Goal: Task Accomplishment & Management: Use online tool/utility

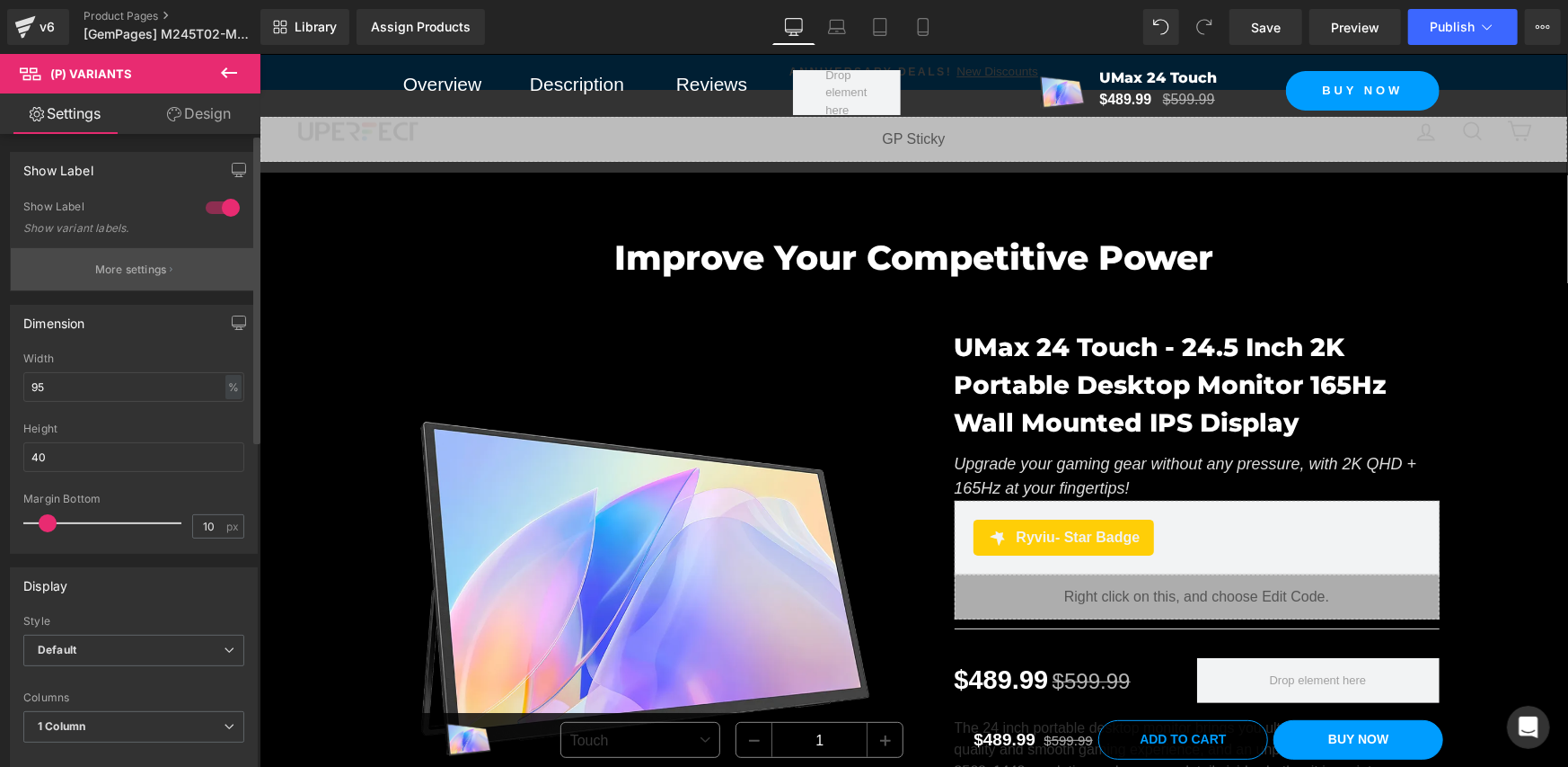
click at [153, 267] on p "More settings" at bounding box center [131, 270] width 72 height 16
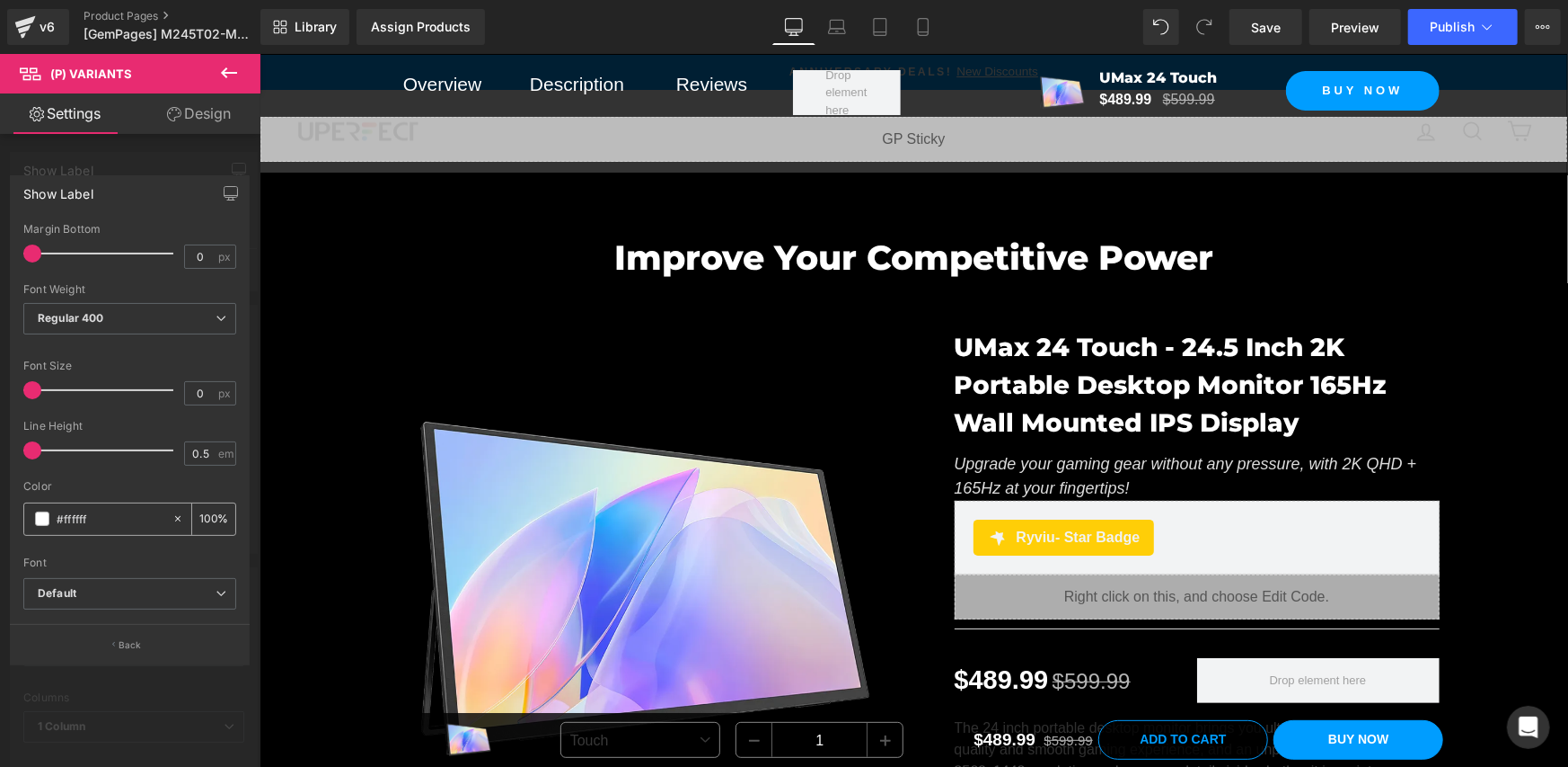
click at [180, 519] on icon at bounding box center [178, 518] width 13 height 13
click at [50, 517] on div "#ffffff" at bounding box center [97, 519] width 147 height 32
click at [36, 515] on span at bounding box center [42, 518] width 14 height 14
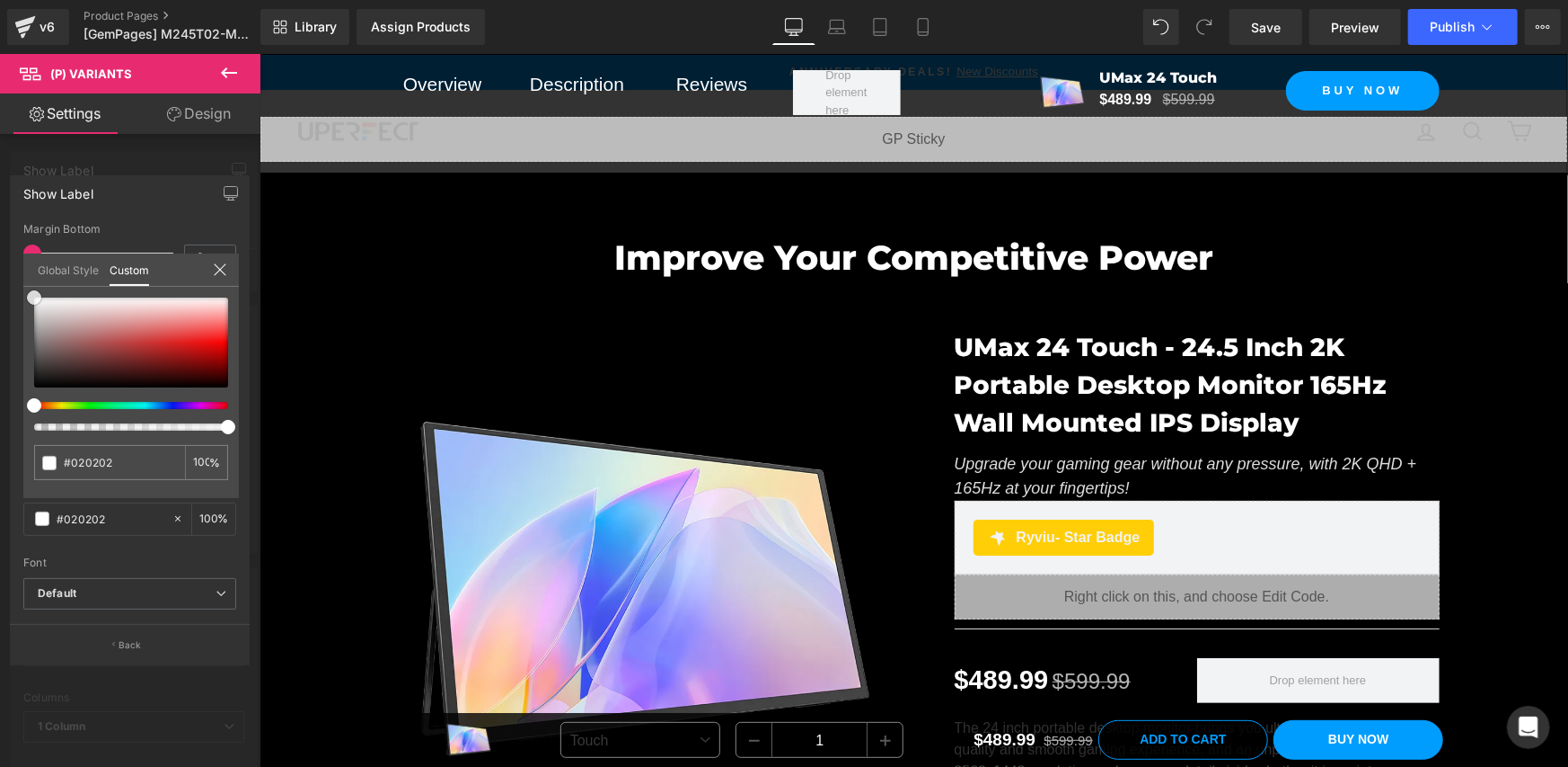
drag, startPoint x: 34, startPoint y: 385, endPoint x: 34, endPoint y: 276, distance: 109.0
click at [34, 277] on div "Global Style Custom Setup Global Style none 0 %" at bounding box center [130, 281] width 216 height 55
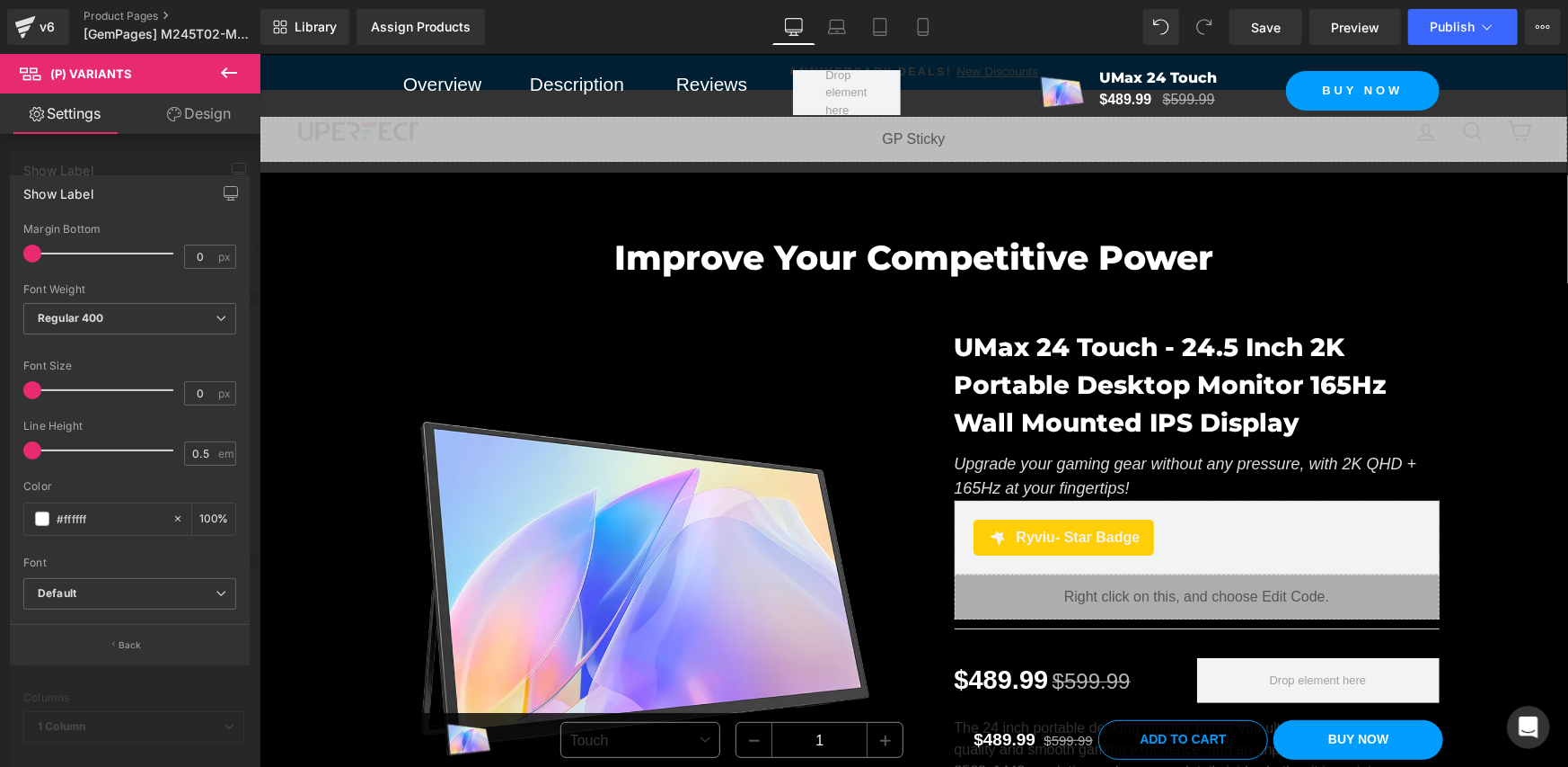
click at [238, 74] on icon at bounding box center [230, 73] width 22 height 22
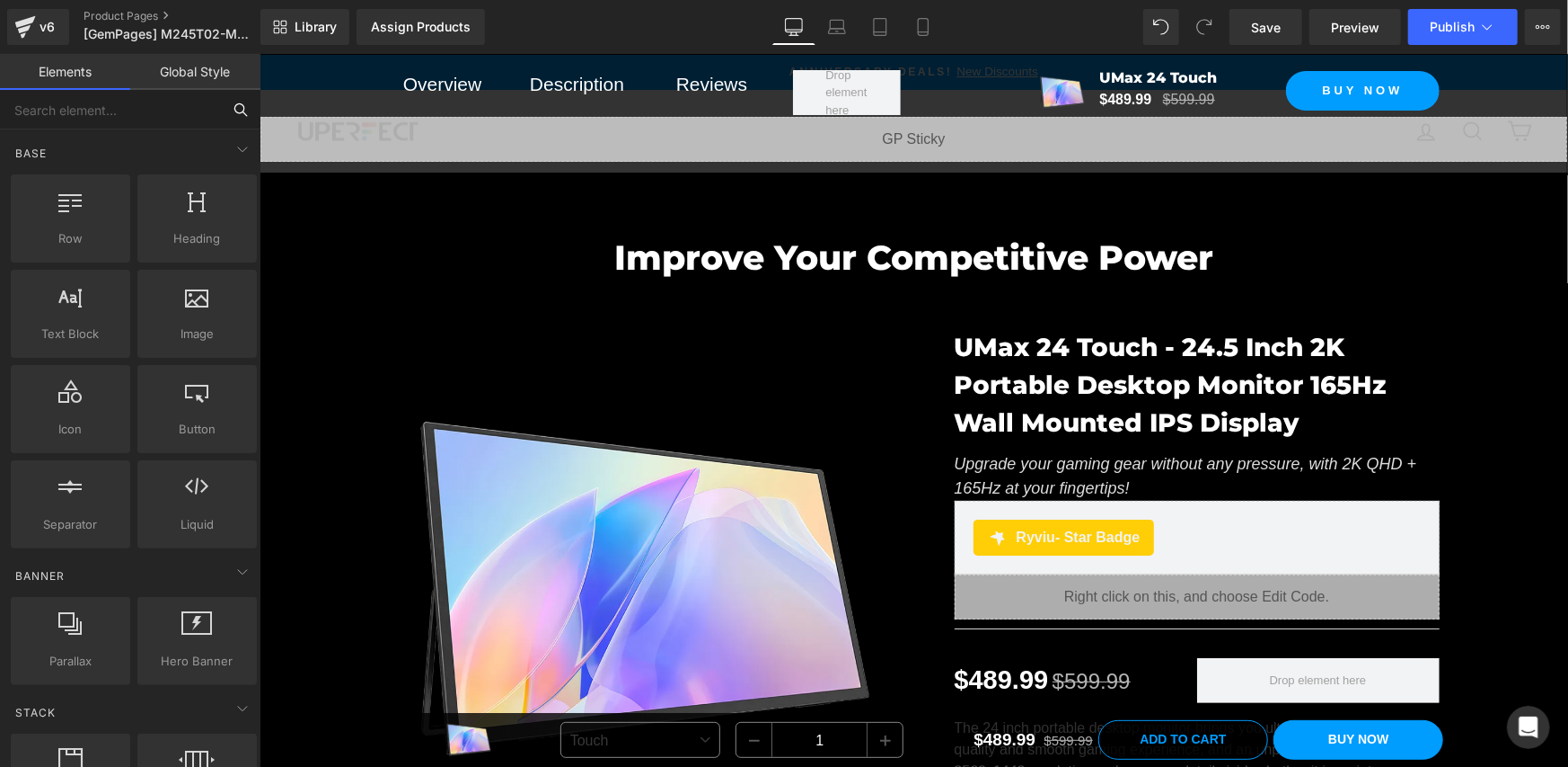
click at [116, 107] on input "text" at bounding box center [110, 109] width 221 height 40
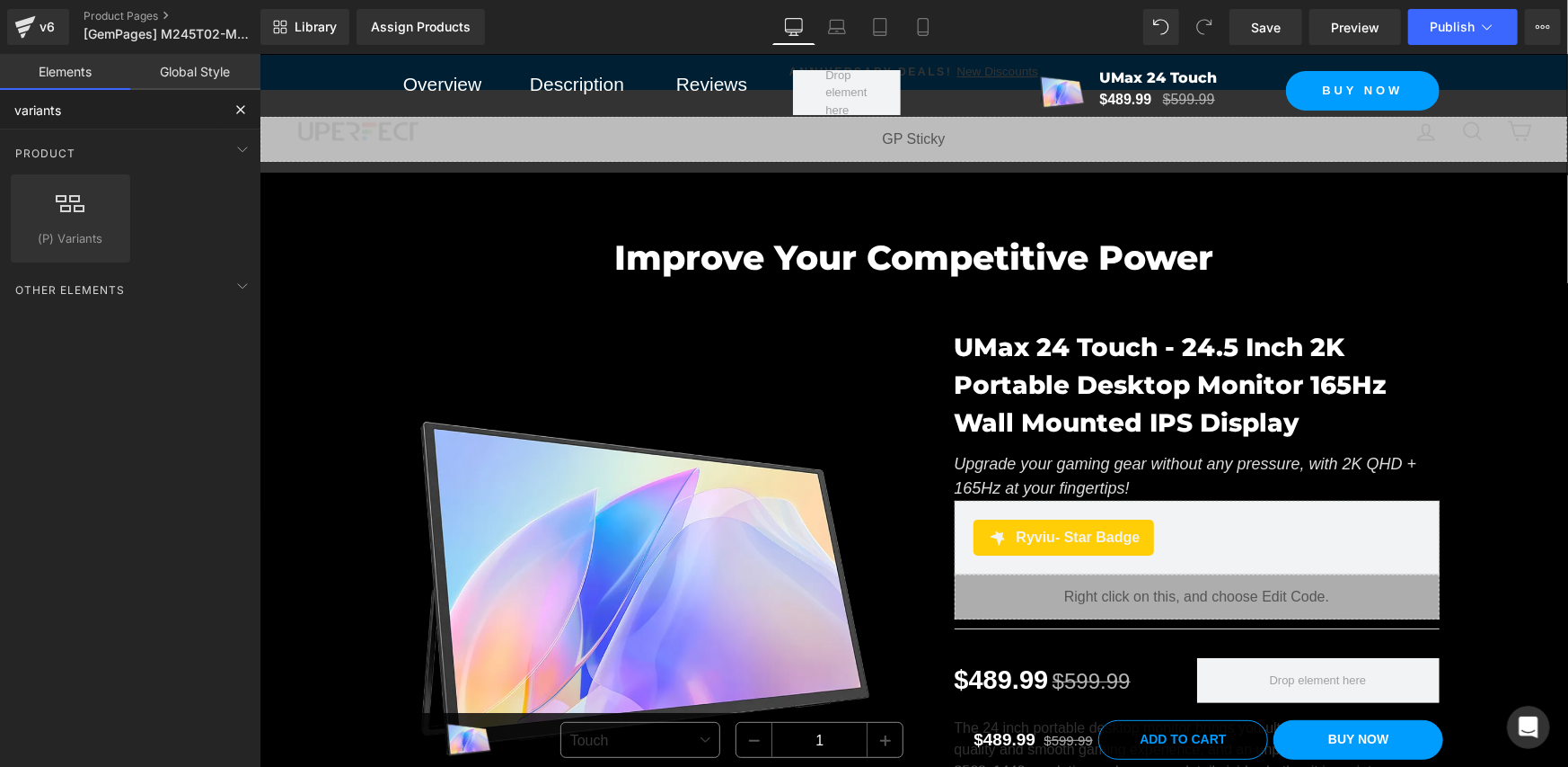
type input "variants"
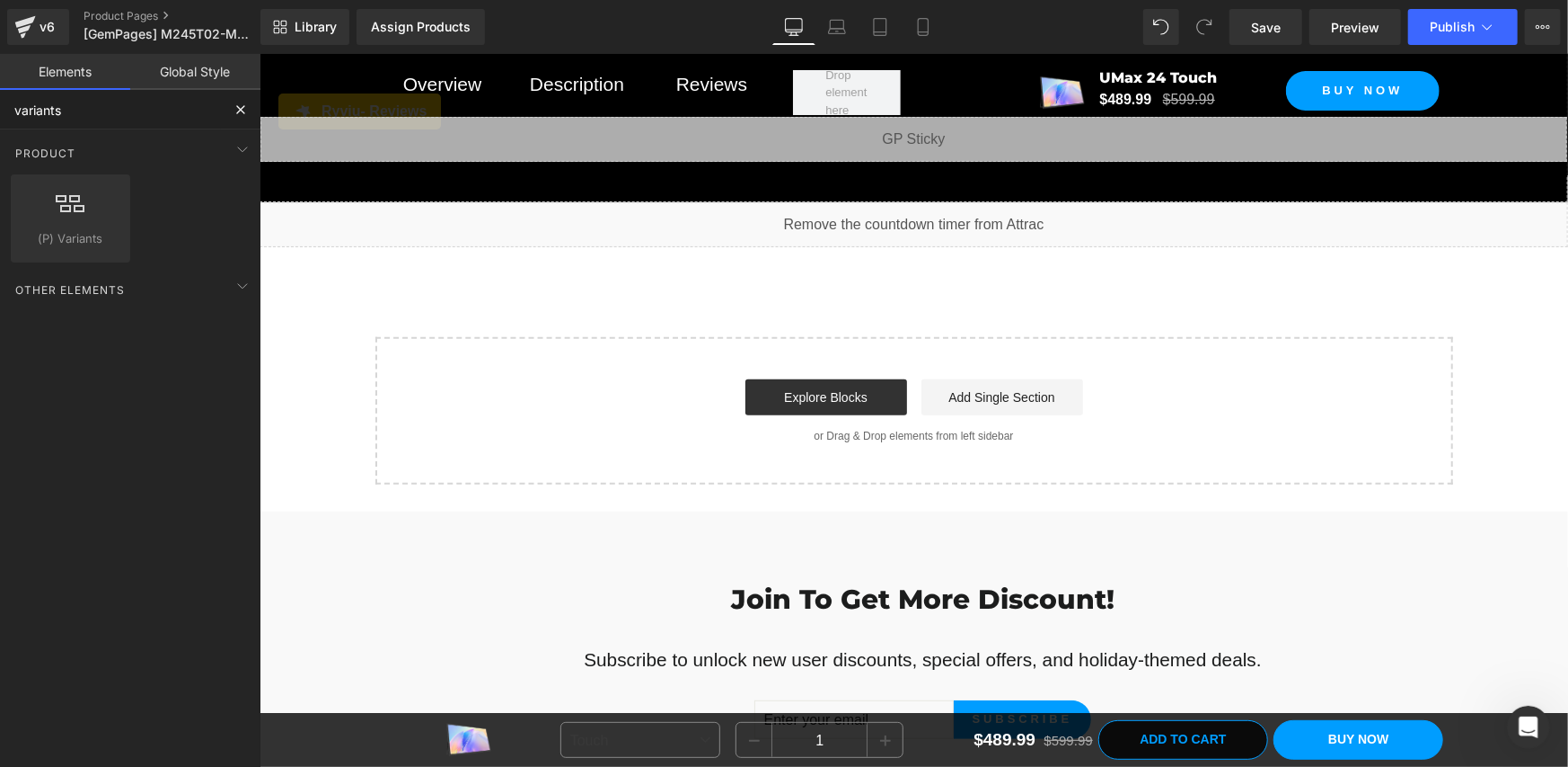
scroll to position [18528, 0]
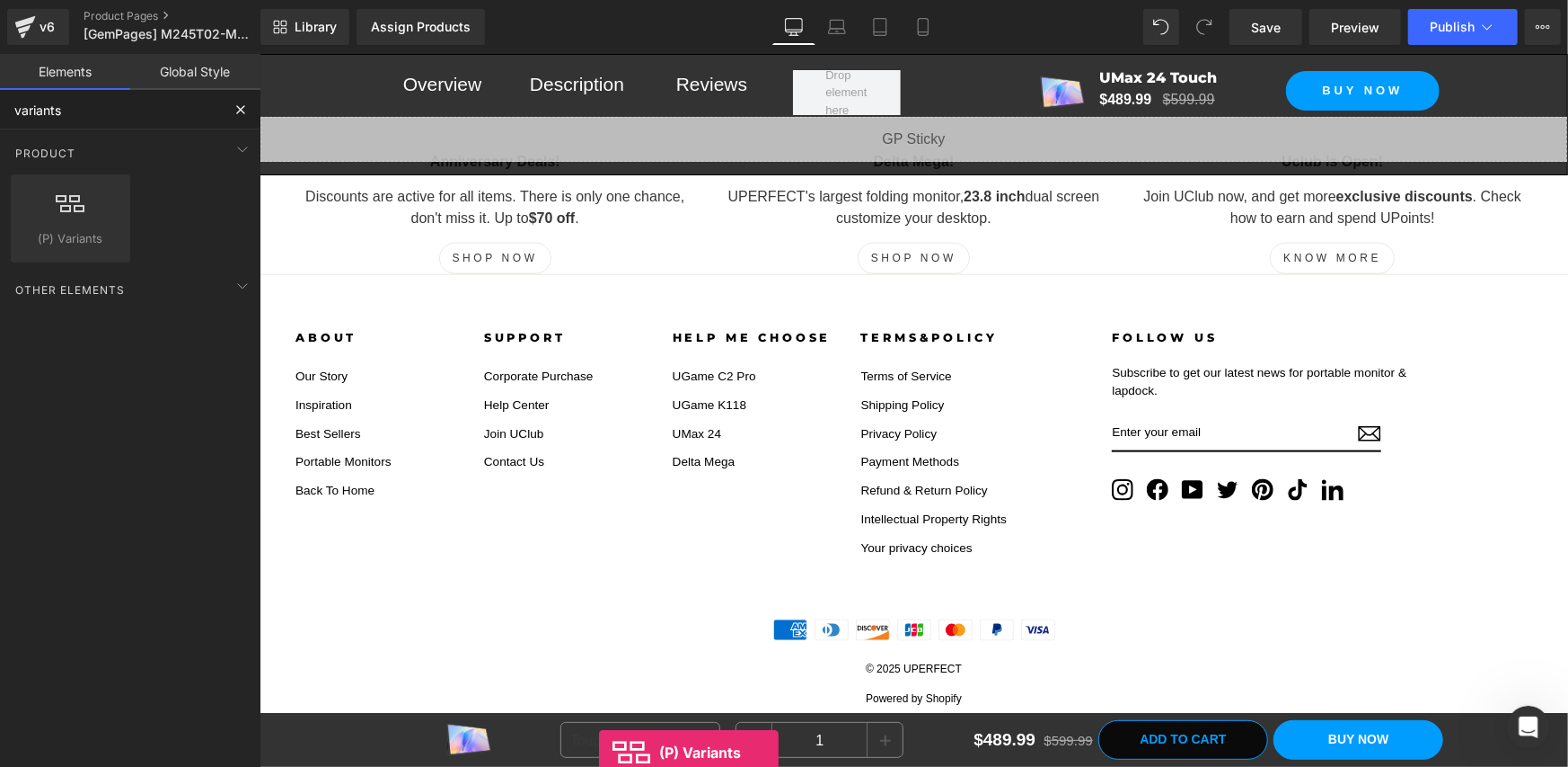
drag, startPoint x: 357, startPoint y: 252, endPoint x: 599, endPoint y: 750, distance: 553.7
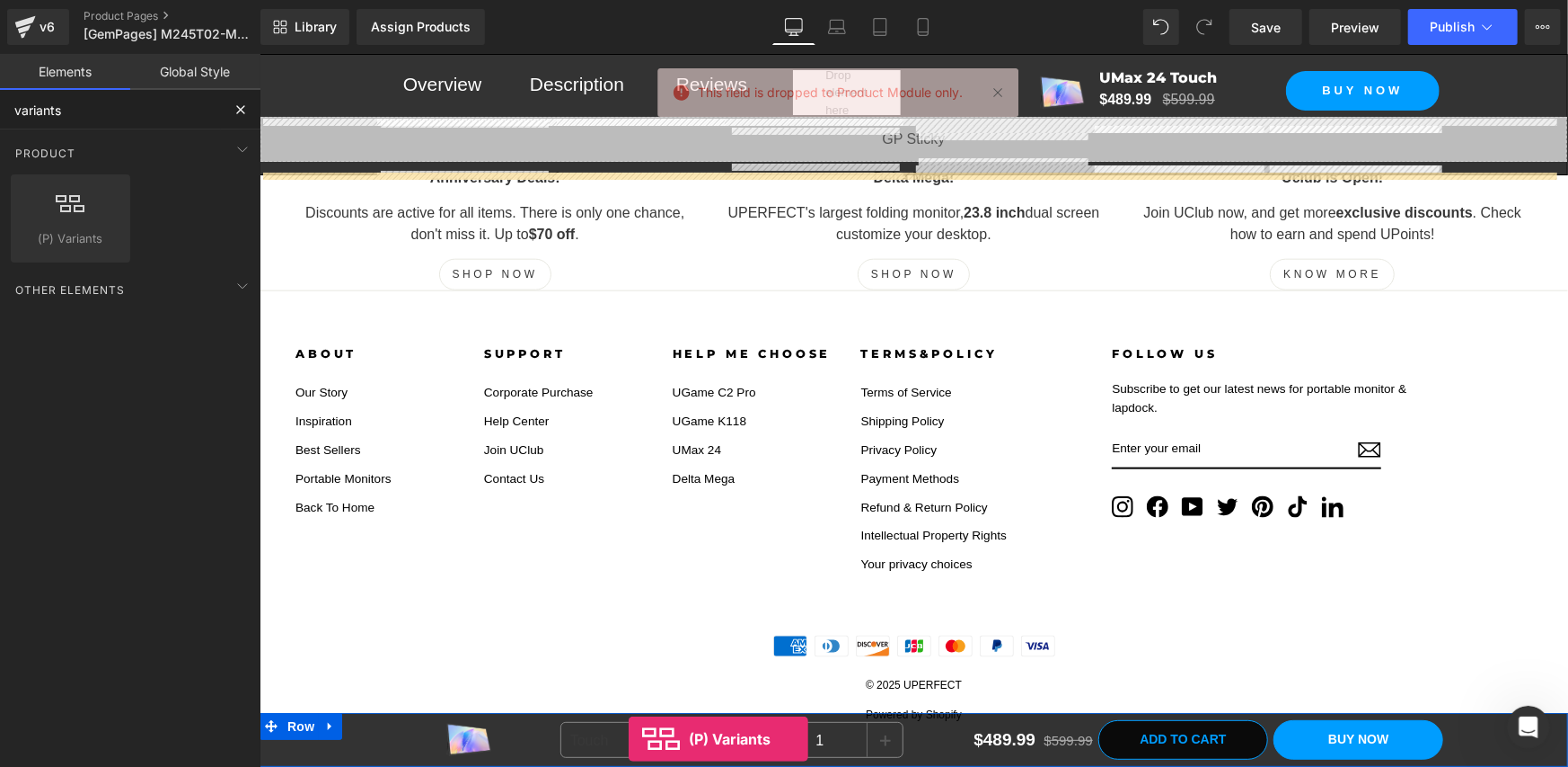
scroll to position [18524, 0]
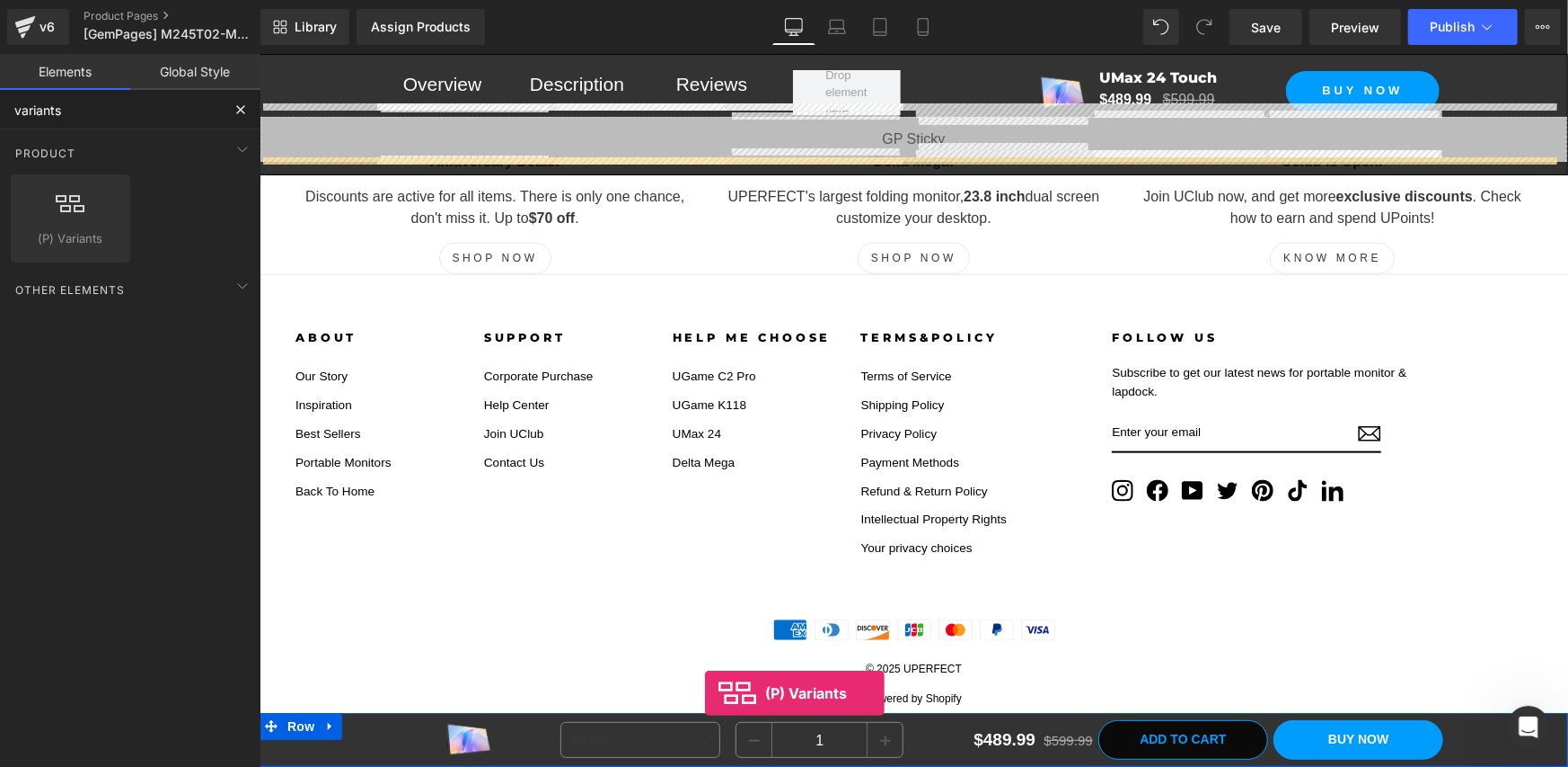
drag, startPoint x: 323, startPoint y: 281, endPoint x: 704, endPoint y: 692, distance: 560.4
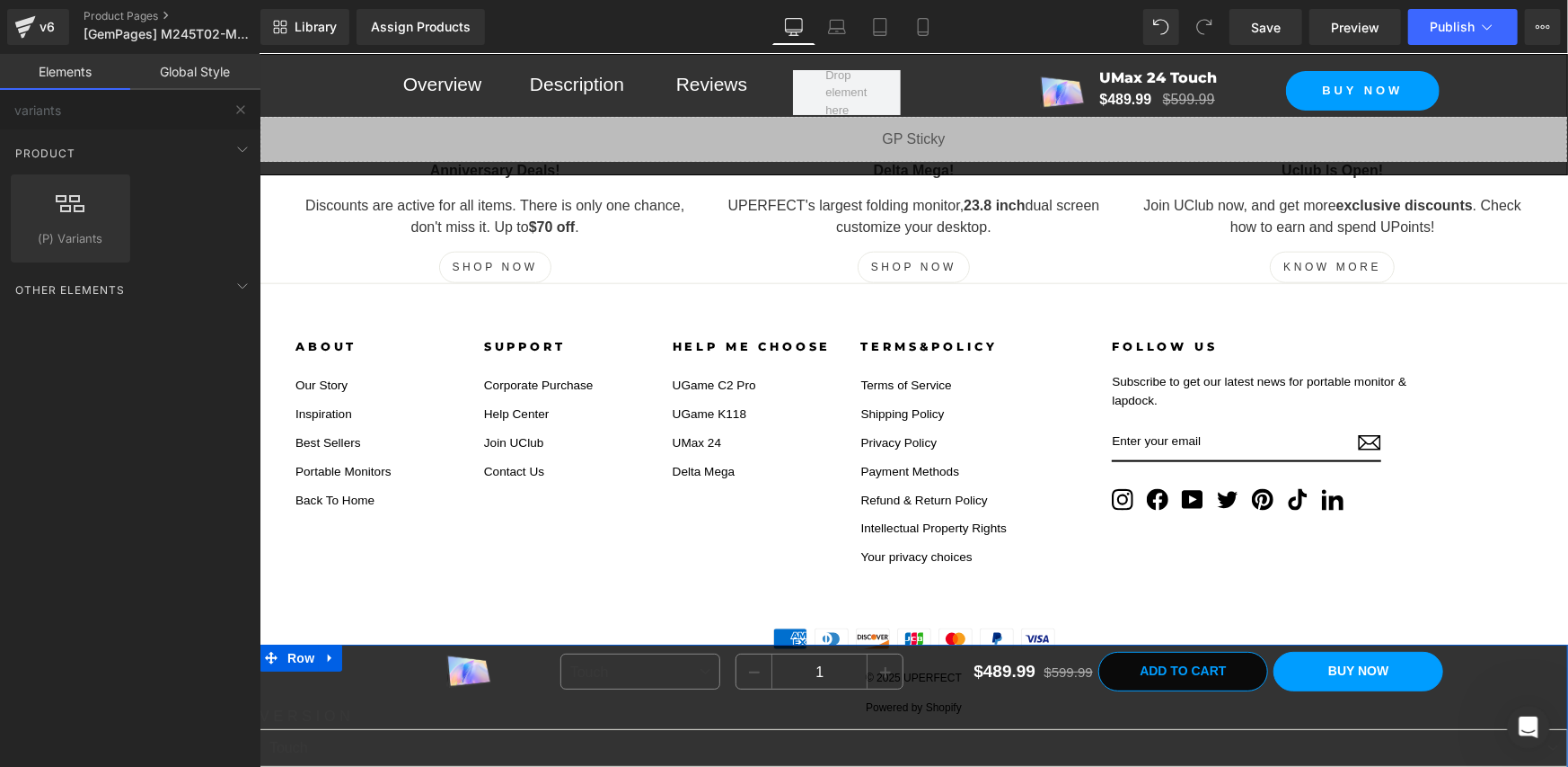
scroll to position [18515, 0]
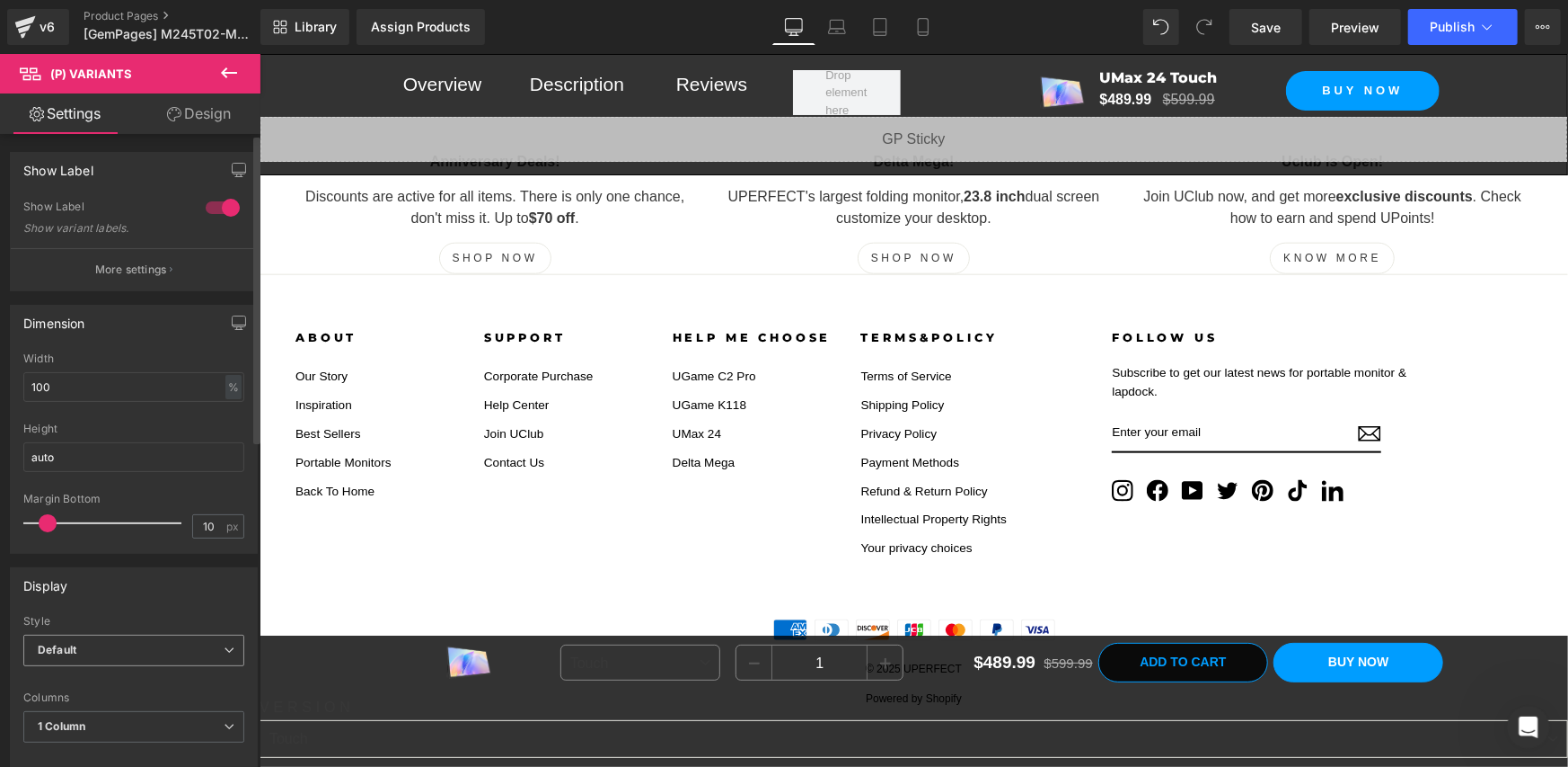
click at [115, 650] on span "Default" at bounding box center [133, 651] width 221 height 32
click at [121, 605] on div "Display Default Inline Style Default Default Inline 100px Label Width 100 px 1 …" at bounding box center [130, 725] width 241 height 316
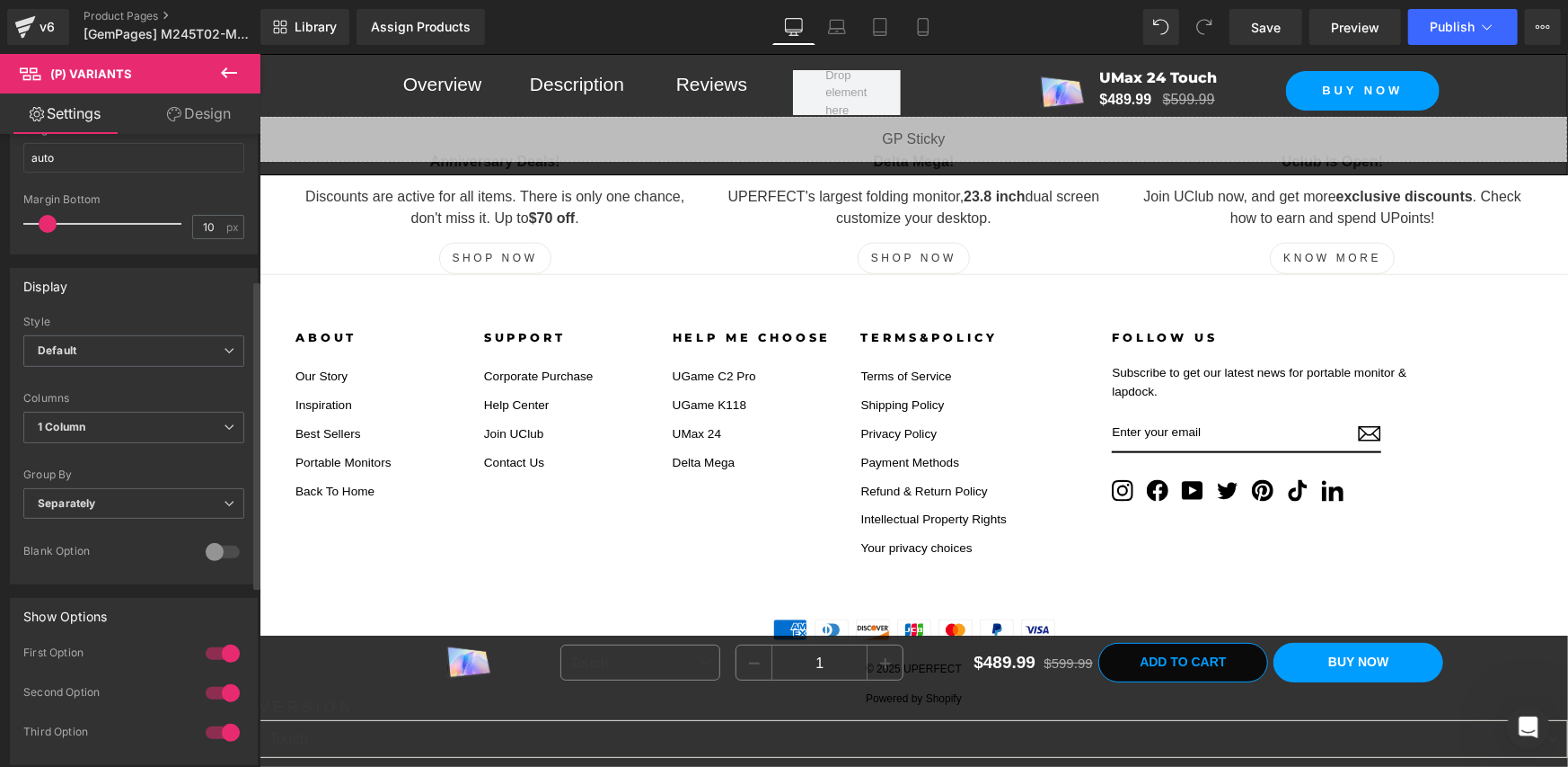
scroll to position [0, 0]
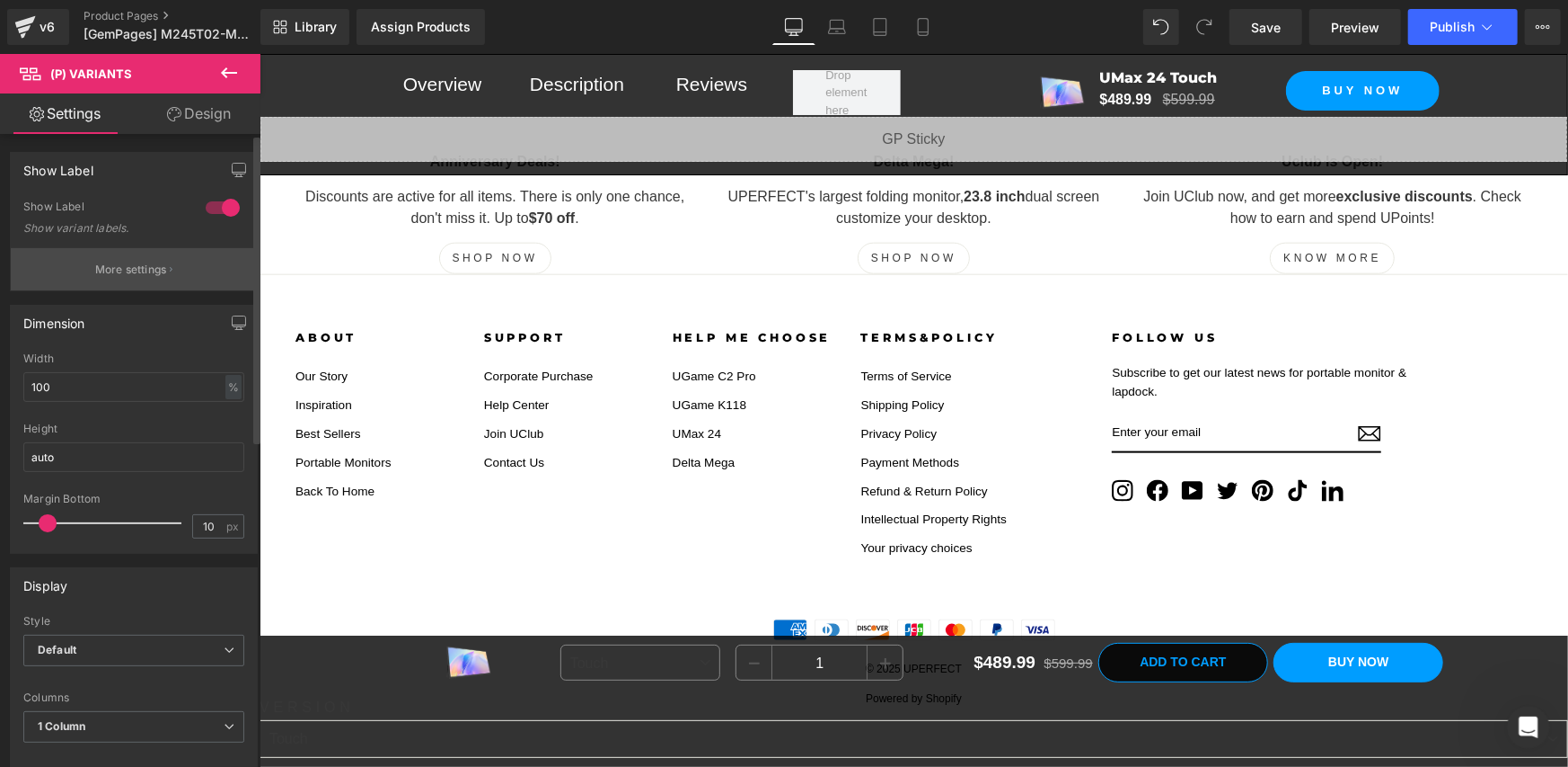
click at [111, 269] on p "More settings" at bounding box center [131, 270] width 72 height 16
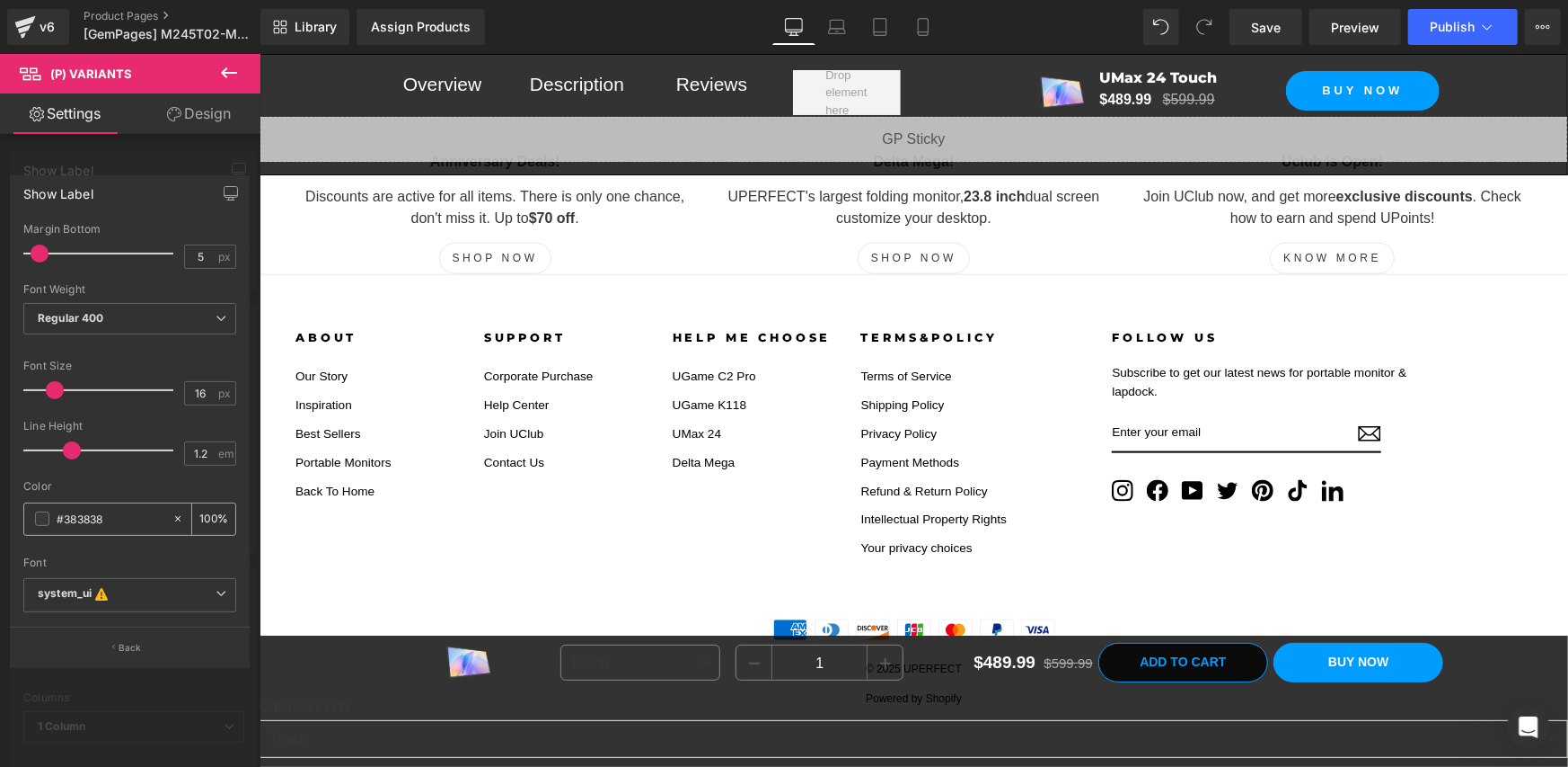
click at [42, 521] on span at bounding box center [42, 518] width 14 height 14
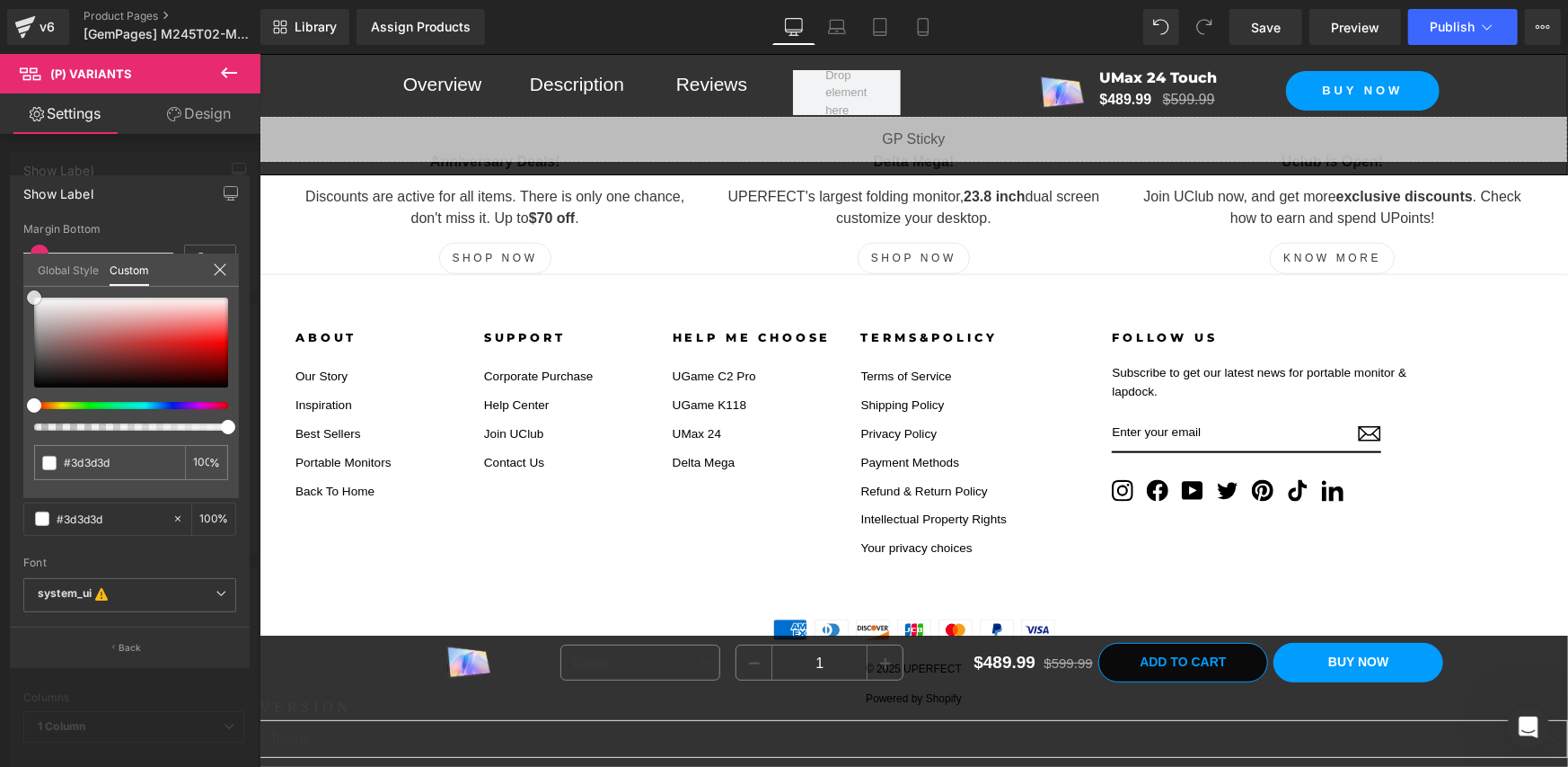
drag, startPoint x: 32, startPoint y: 368, endPoint x: 31, endPoint y: 255, distance: 113.0
click at [31, 255] on div "Global Style Custom Setup Global Style #383838 100 %" at bounding box center [130, 281] width 216 height 55
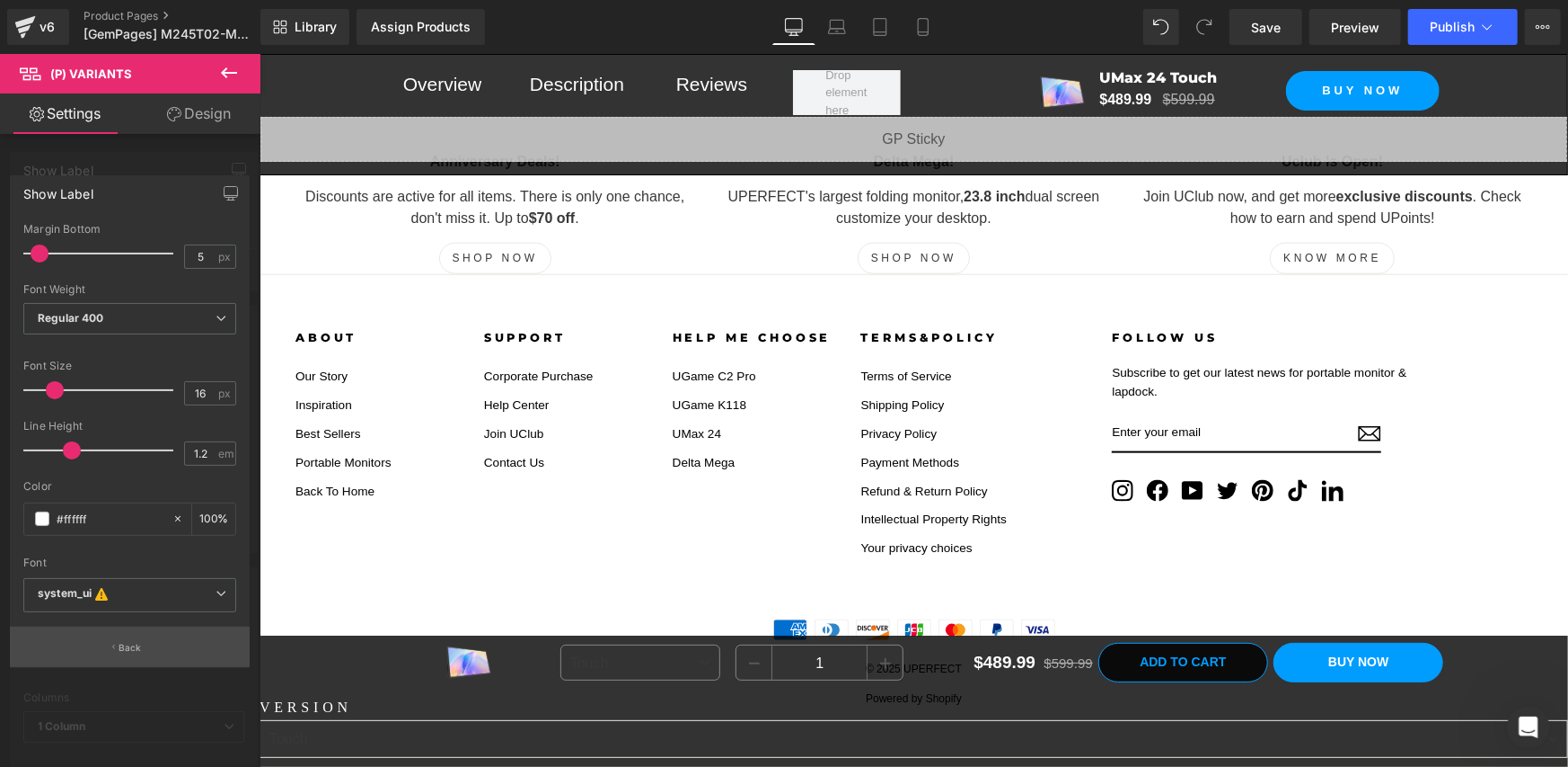
click at [123, 641] on p "Back" at bounding box center [129, 648] width 23 height 14
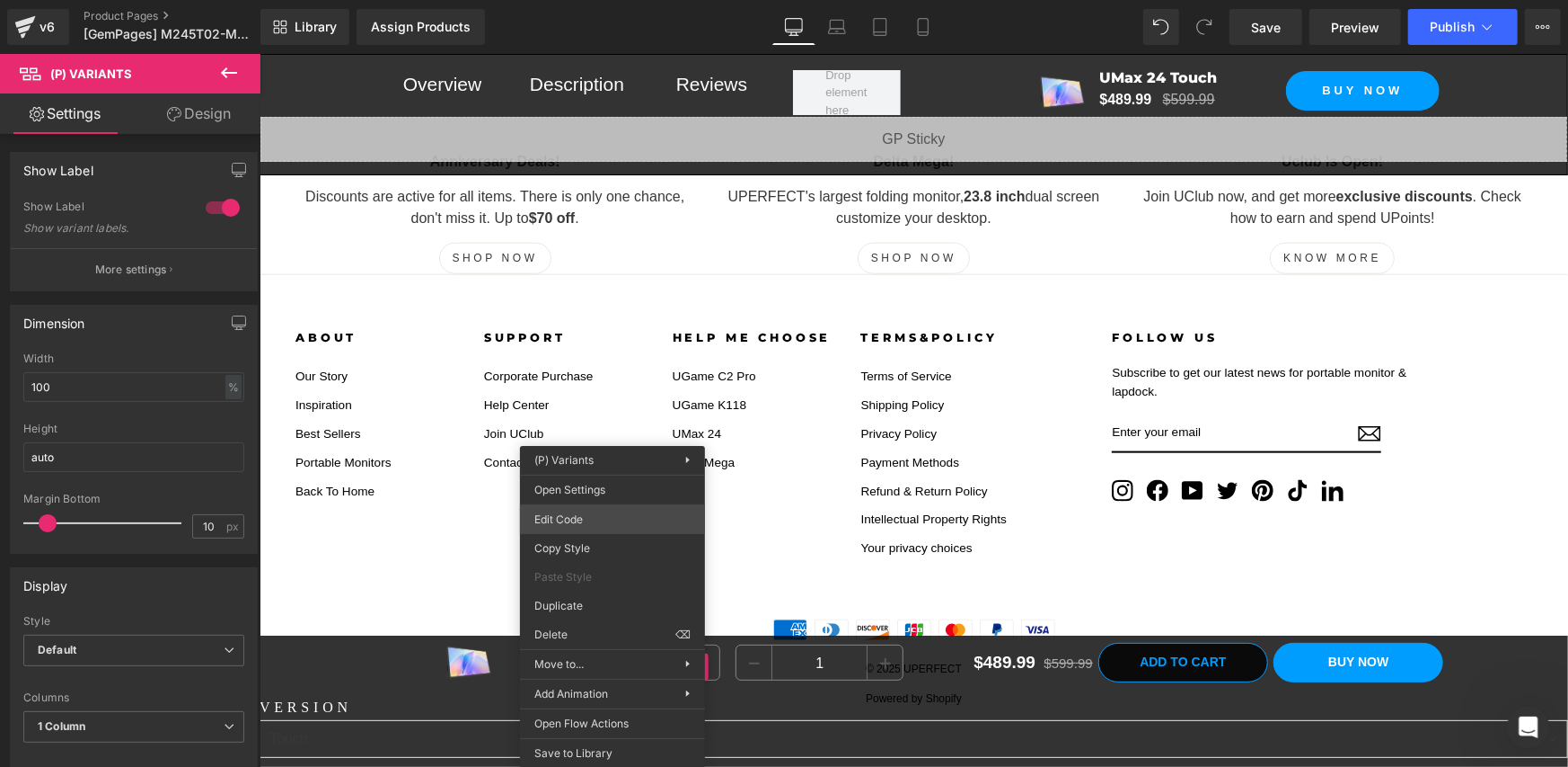
click at [578, 0] on div "(P) Variants You are previewing how the will restyle your page. You can not edi…" at bounding box center [784, 0] width 1568 height 0
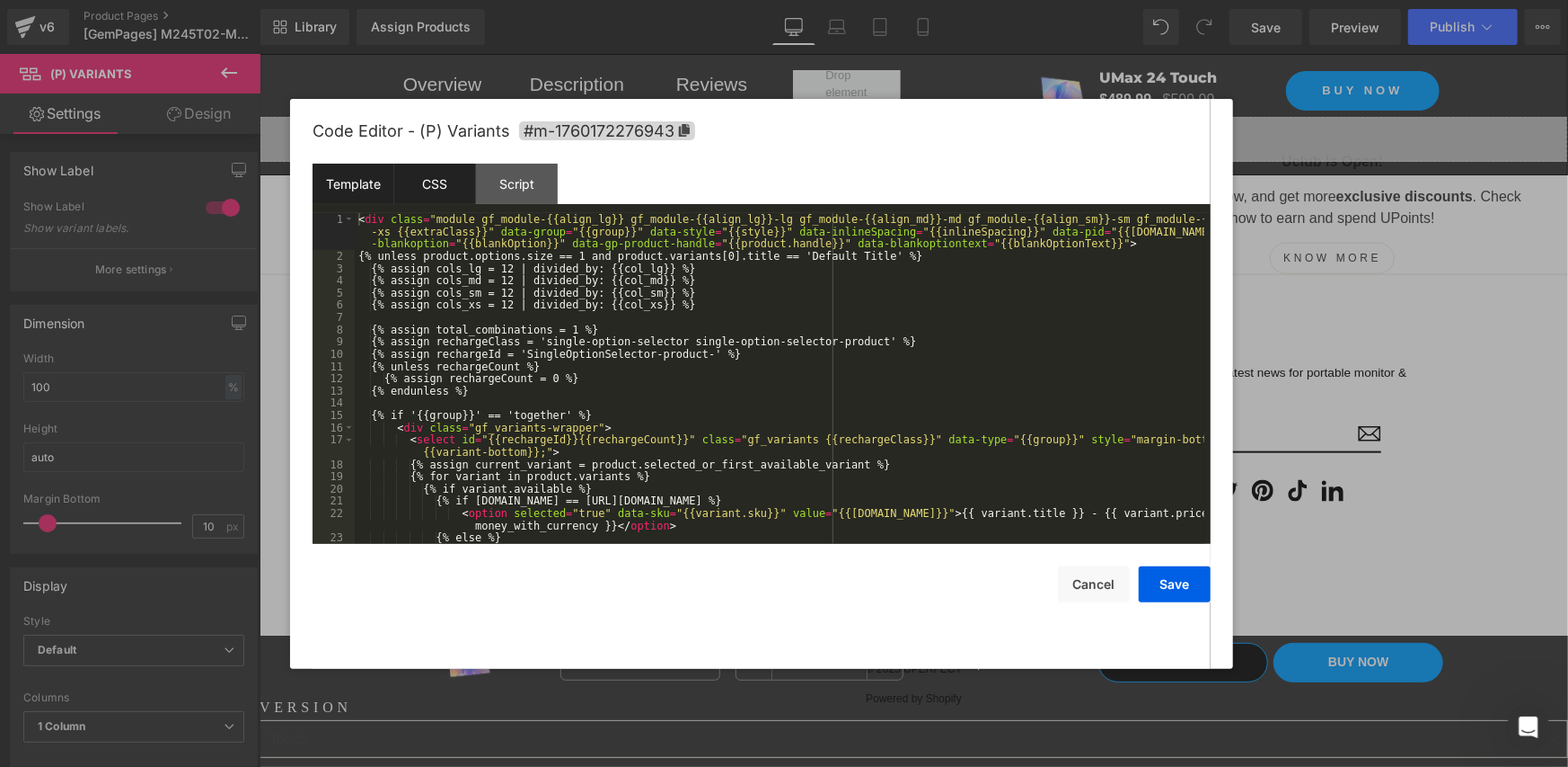
click at [430, 194] on div "CSS" at bounding box center [436, 183] width 82 height 41
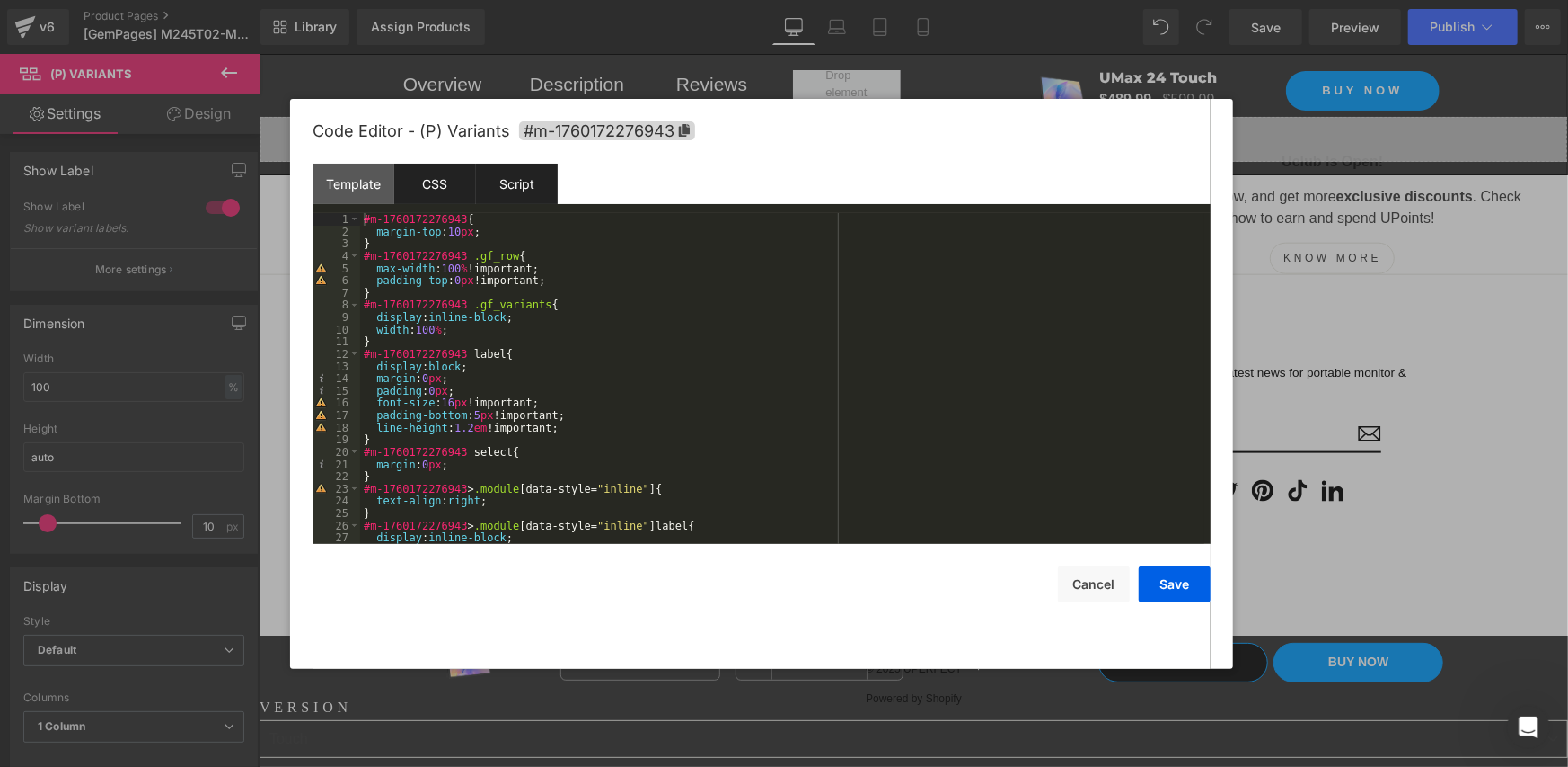
click at [510, 183] on div "Script" at bounding box center [517, 183] width 82 height 41
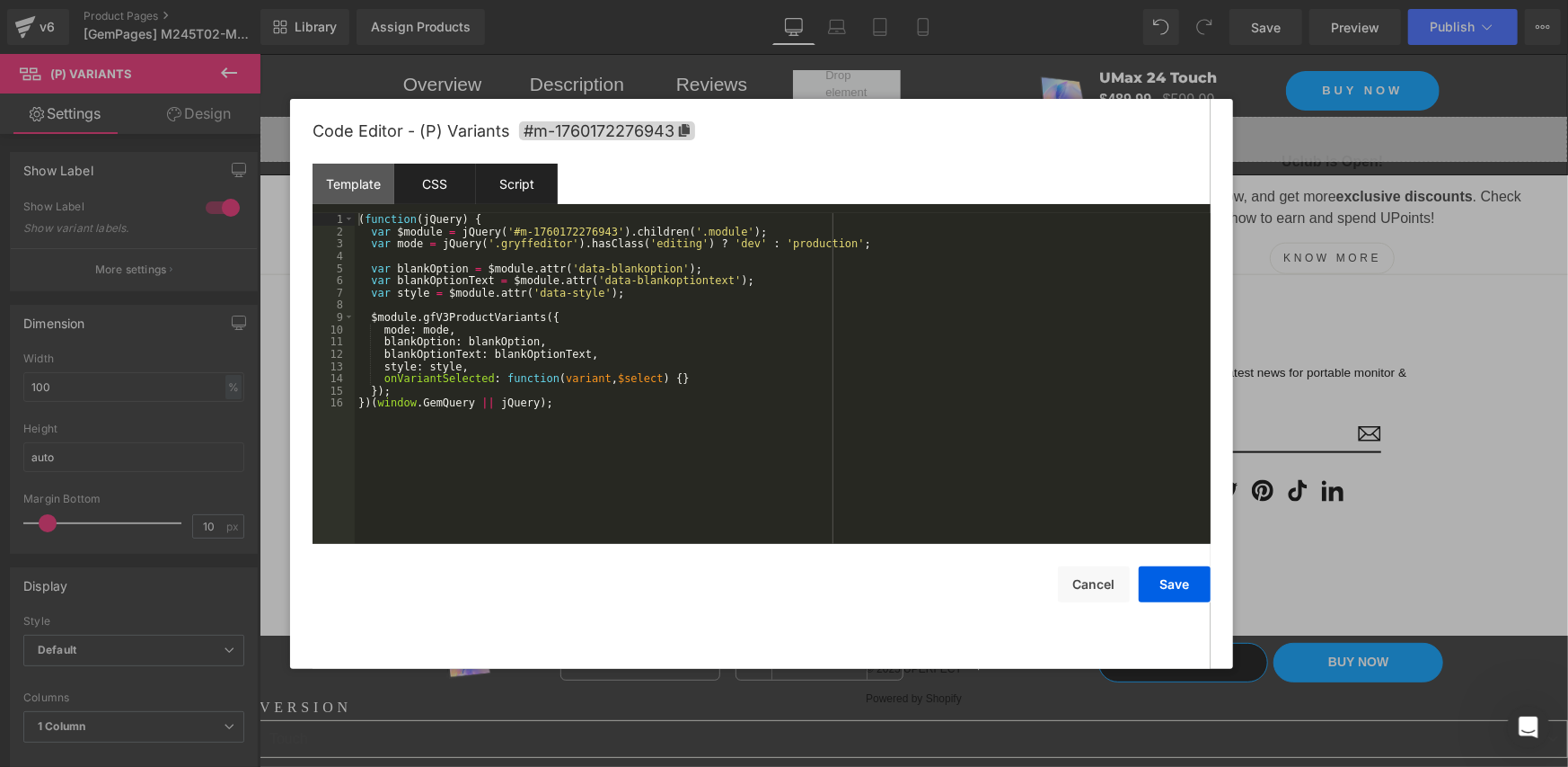
click at [448, 182] on div "CSS" at bounding box center [436, 183] width 82 height 41
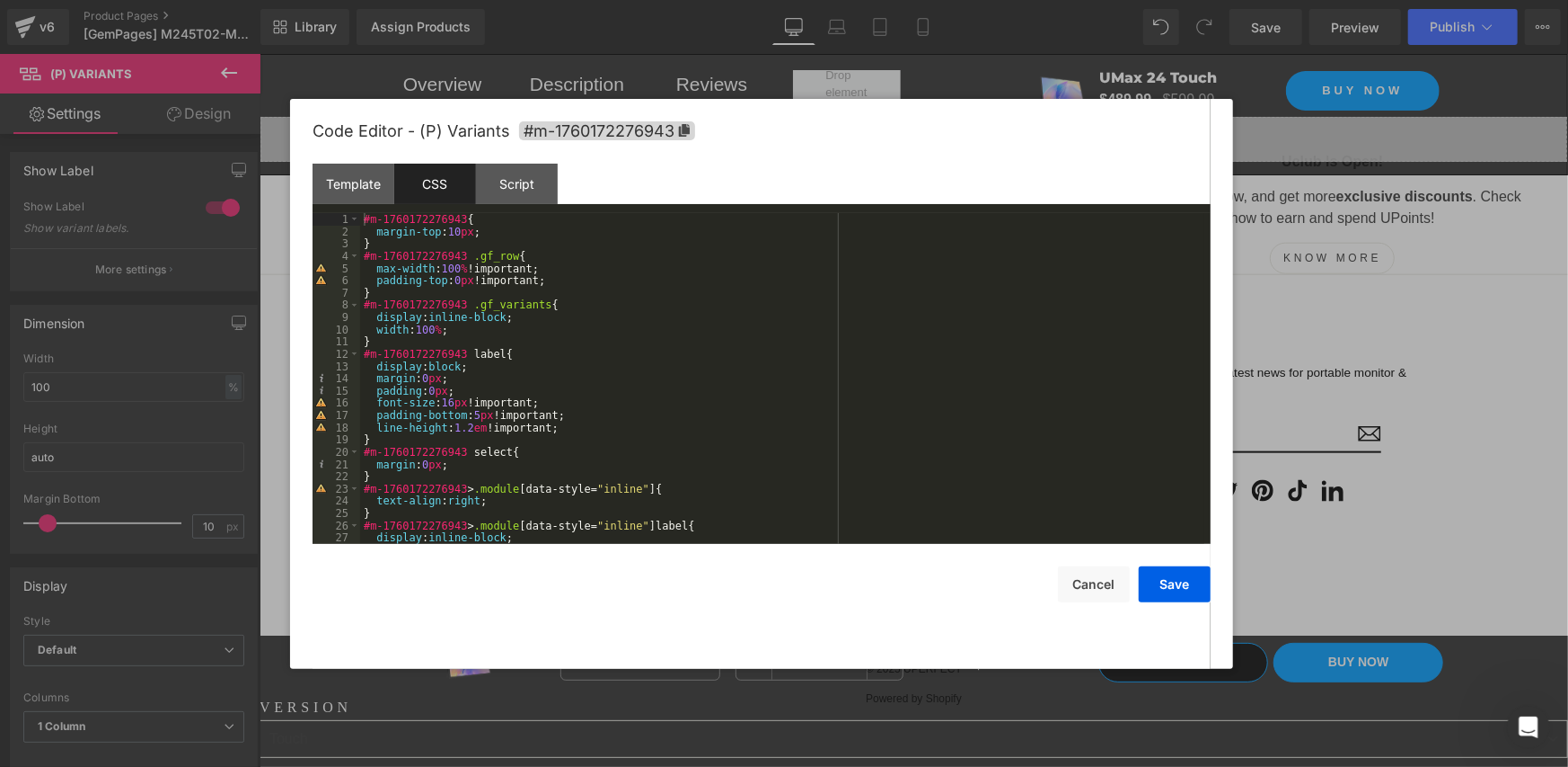
click at [395, 700] on div at bounding box center [784, 383] width 1568 height 767
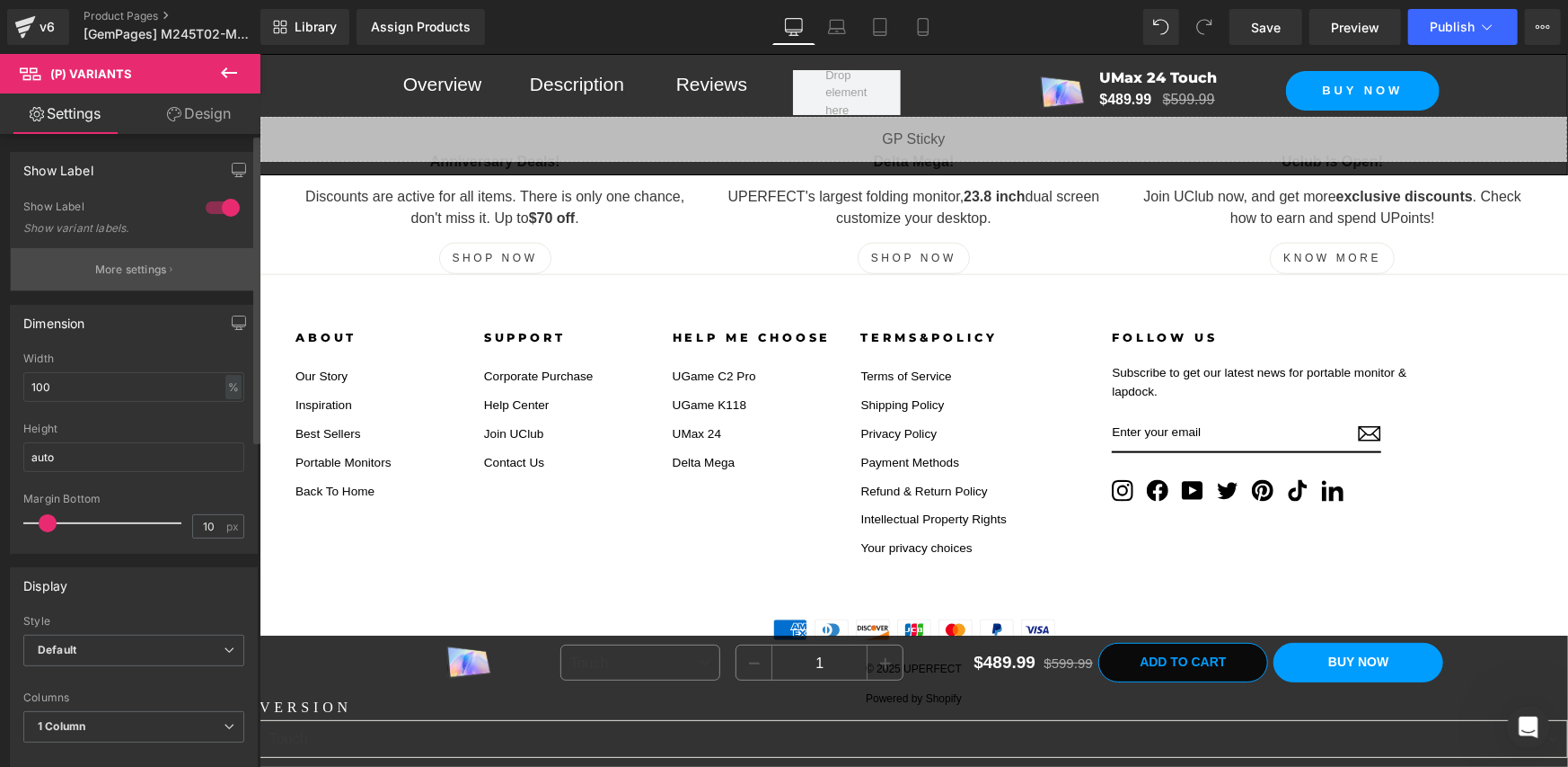
click at [130, 273] on p "More settings" at bounding box center [131, 270] width 72 height 16
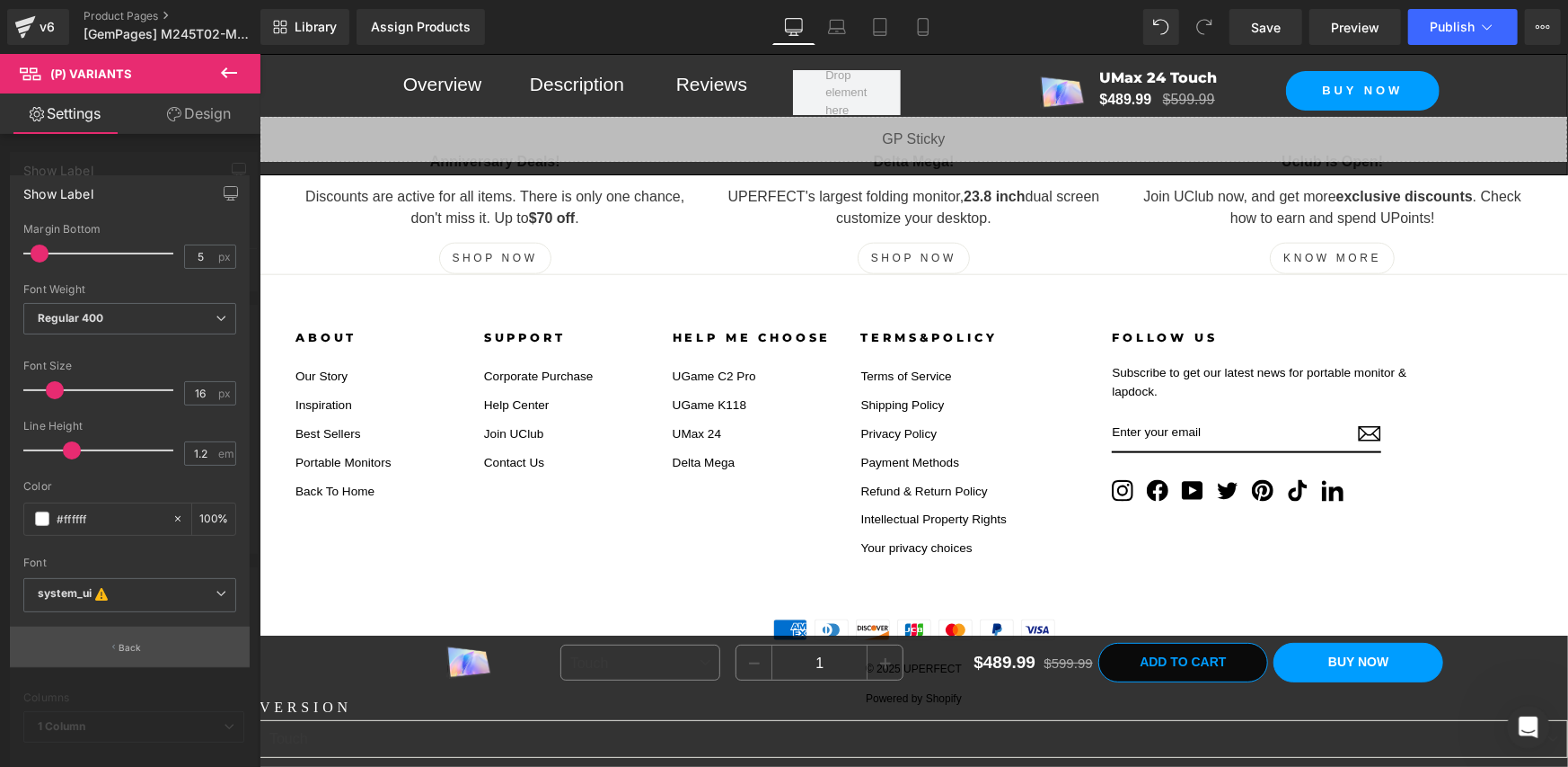
click at [102, 640] on button "Back" at bounding box center [129, 647] width 240 height 41
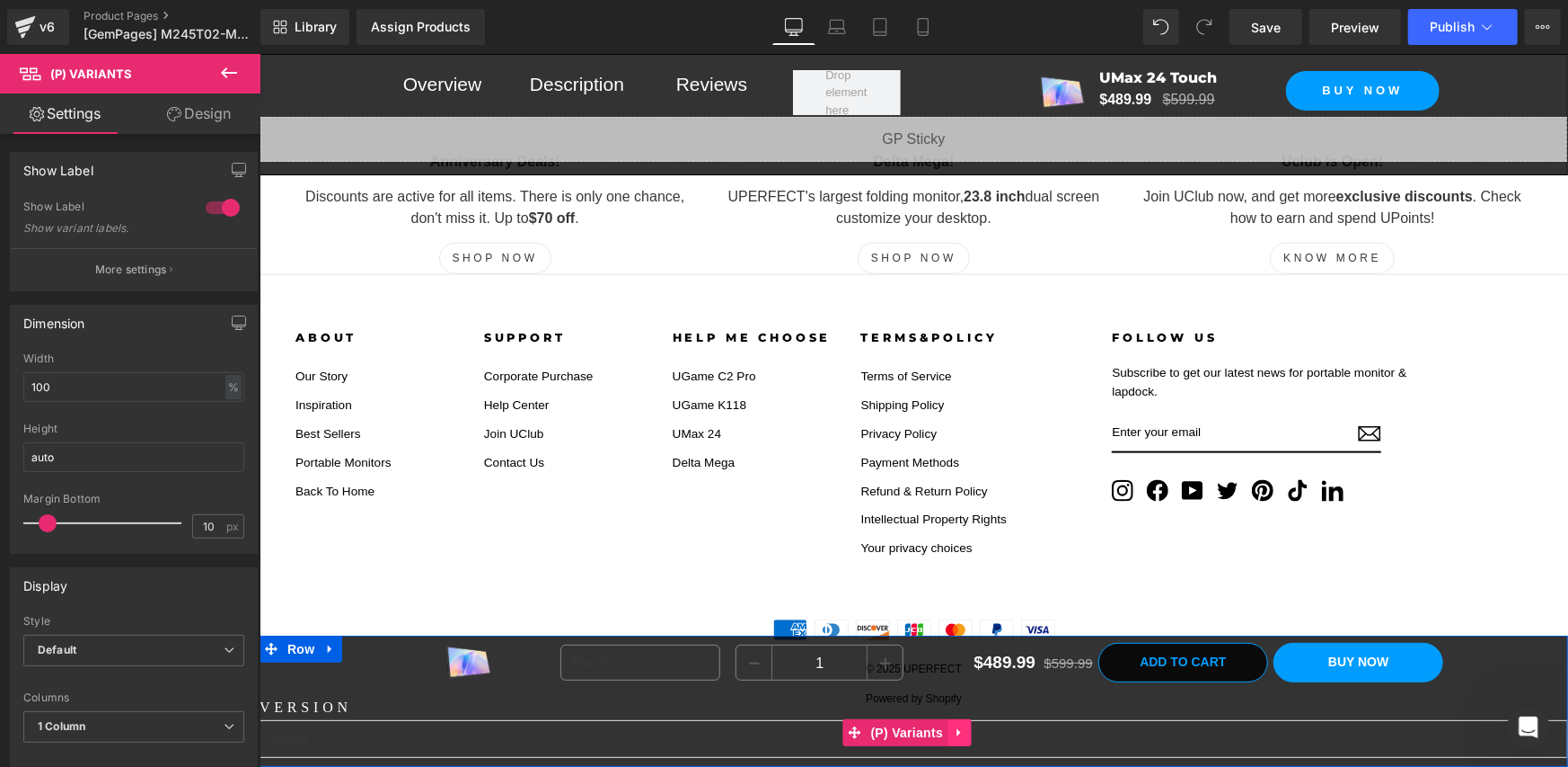
click at [955, 724] on icon at bounding box center [958, 731] width 13 height 14
click at [970, 729] on icon at bounding box center [969, 731] width 13 height 13
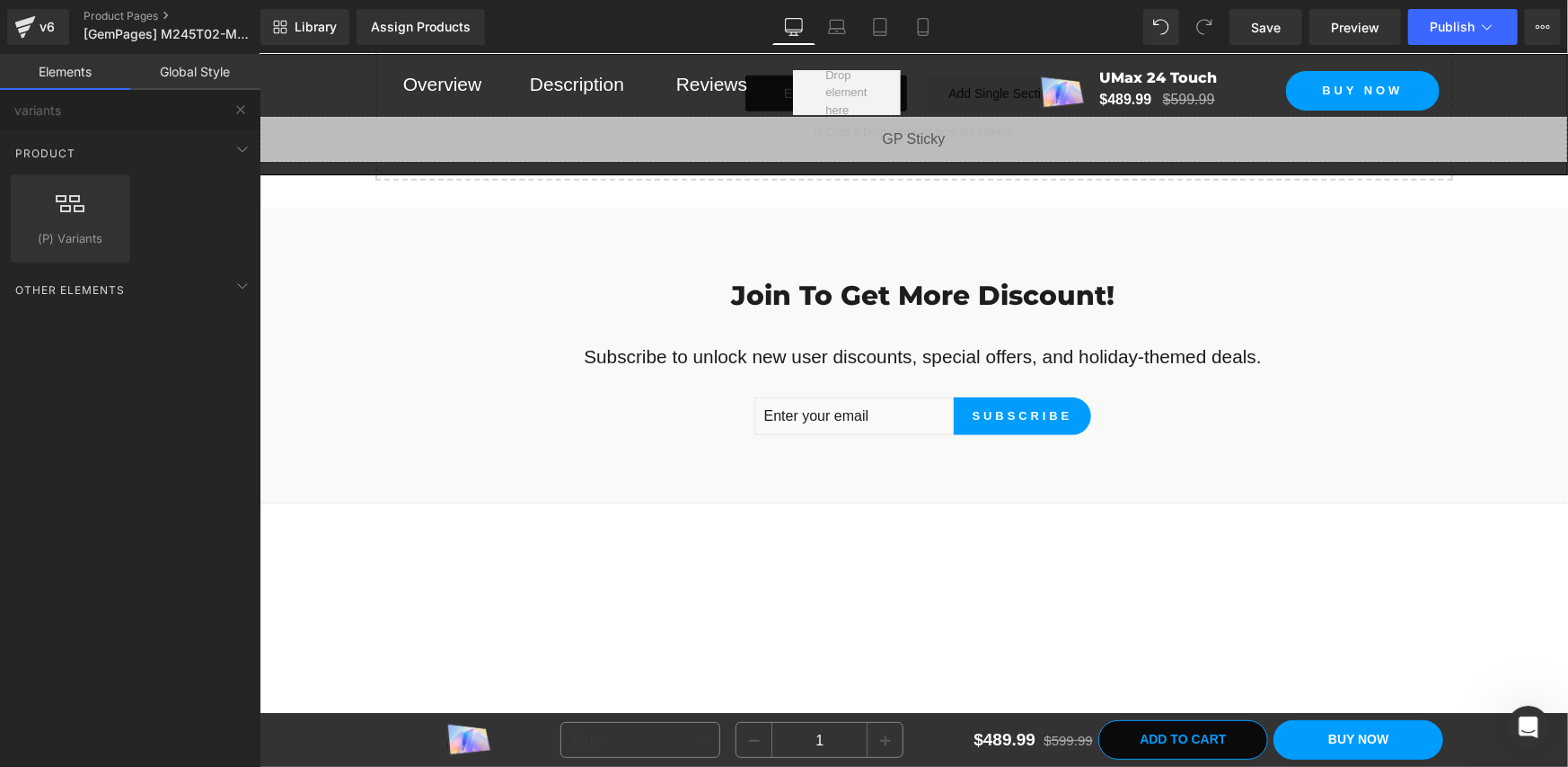
scroll to position [17916, 0]
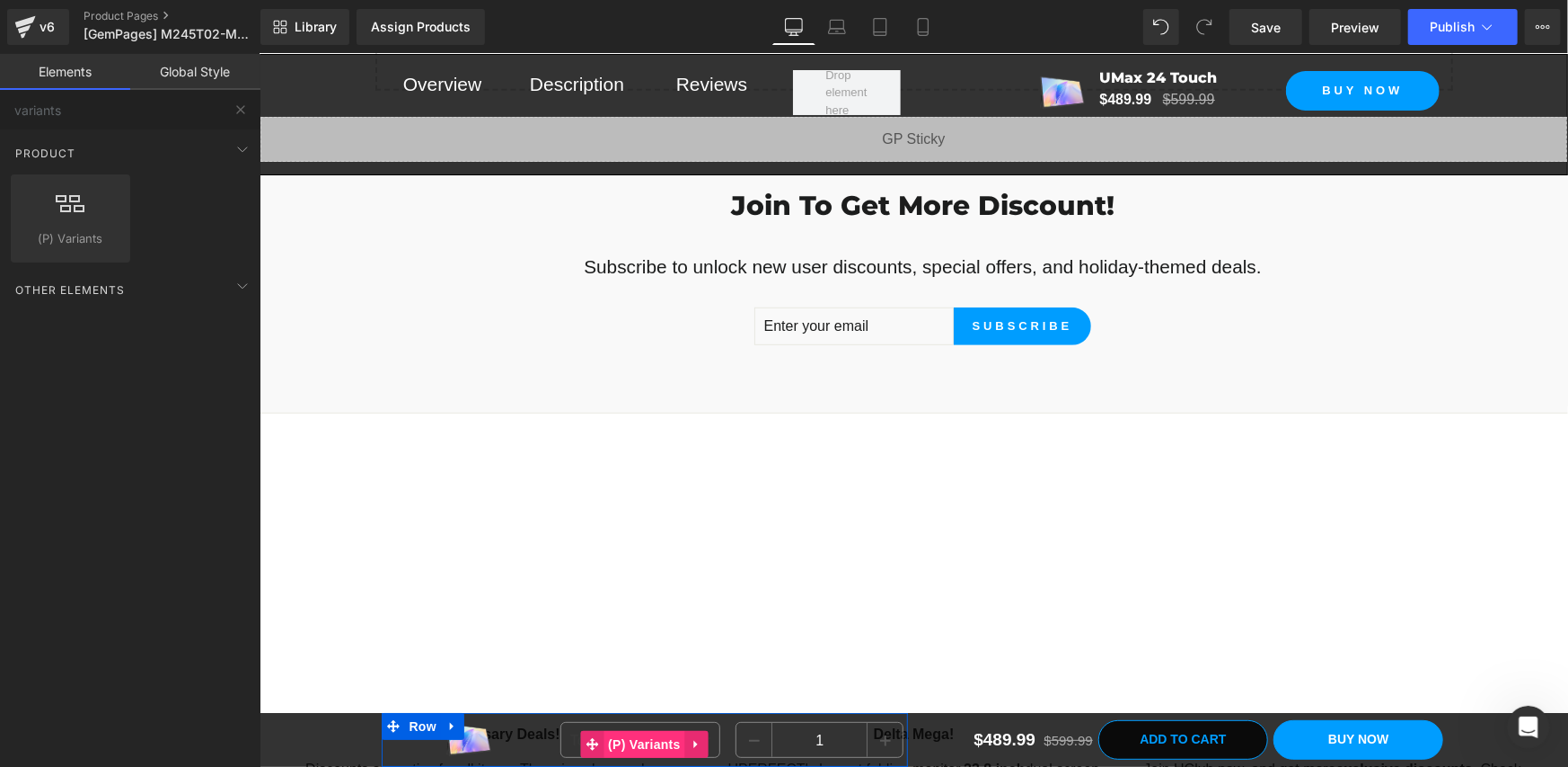
click at [610, 739] on span "(P) Variants" at bounding box center [643, 743] width 82 height 27
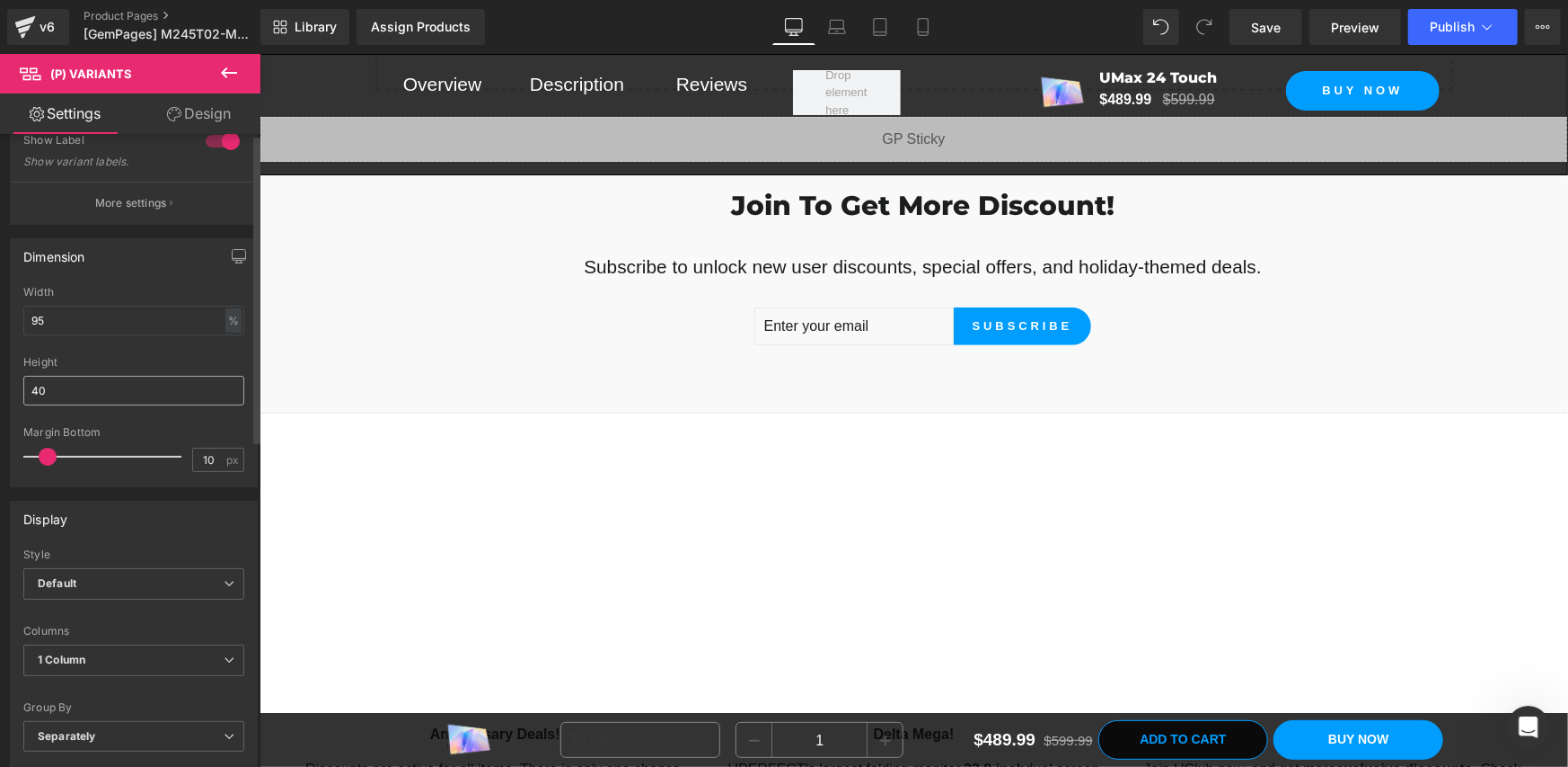
scroll to position [0, 0]
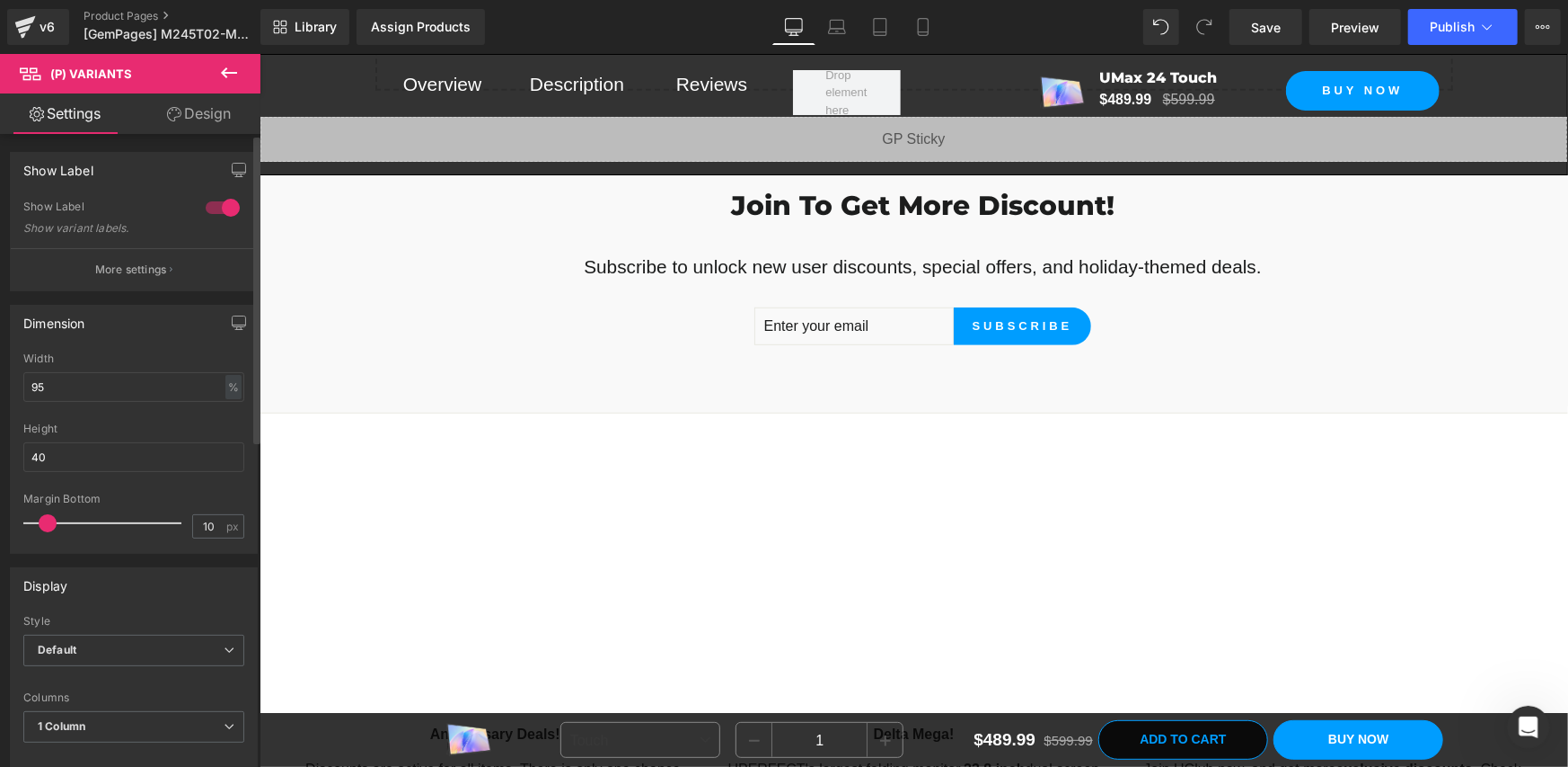
click at [129, 278] on button "More settings" at bounding box center [134, 269] width 247 height 42
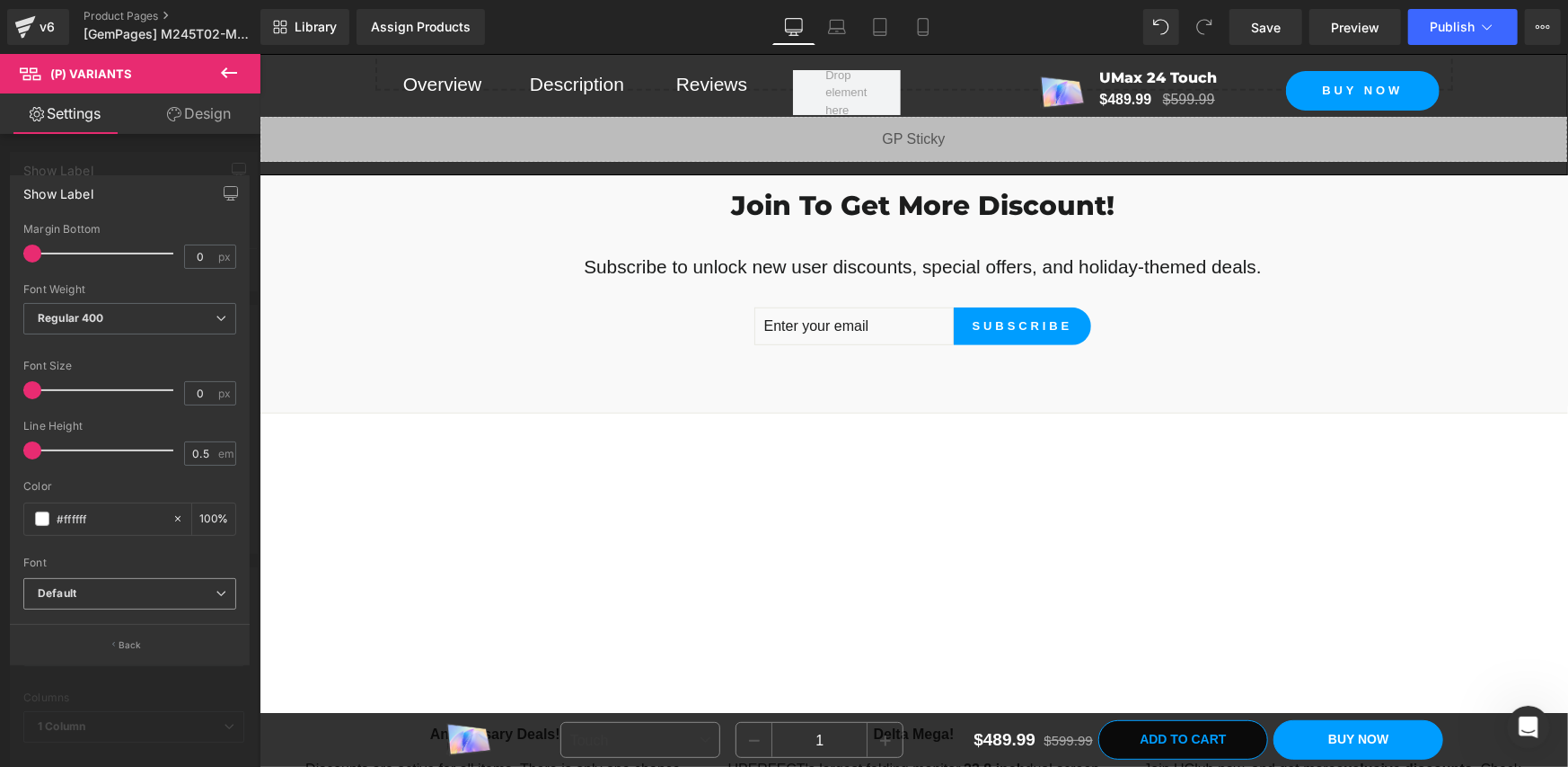
click at [144, 586] on b "Default" at bounding box center [126, 593] width 178 height 15
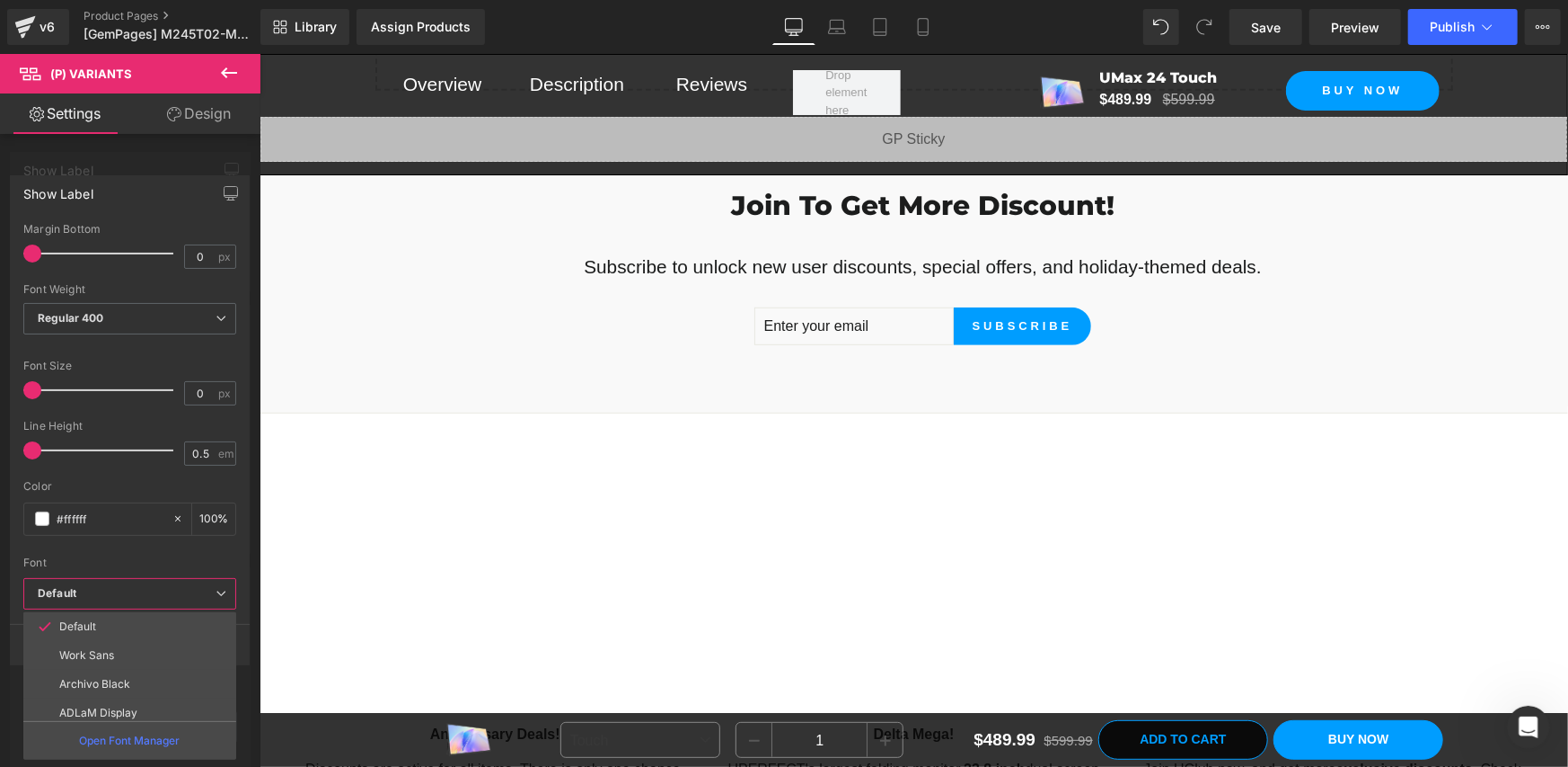
click at [144, 586] on b "Default" at bounding box center [126, 593] width 178 height 15
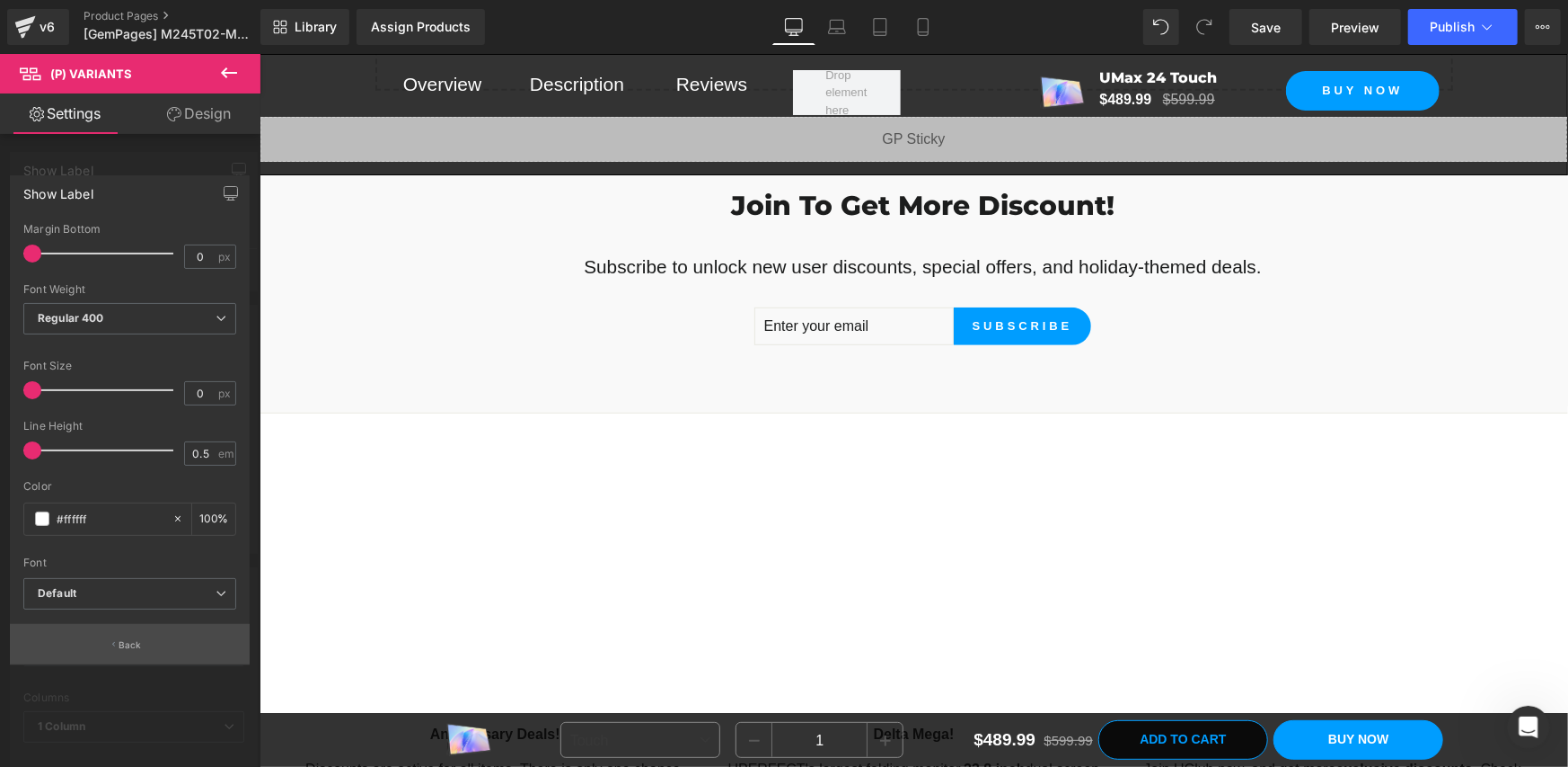
click at [137, 641] on p "Back" at bounding box center [129, 645] width 23 height 14
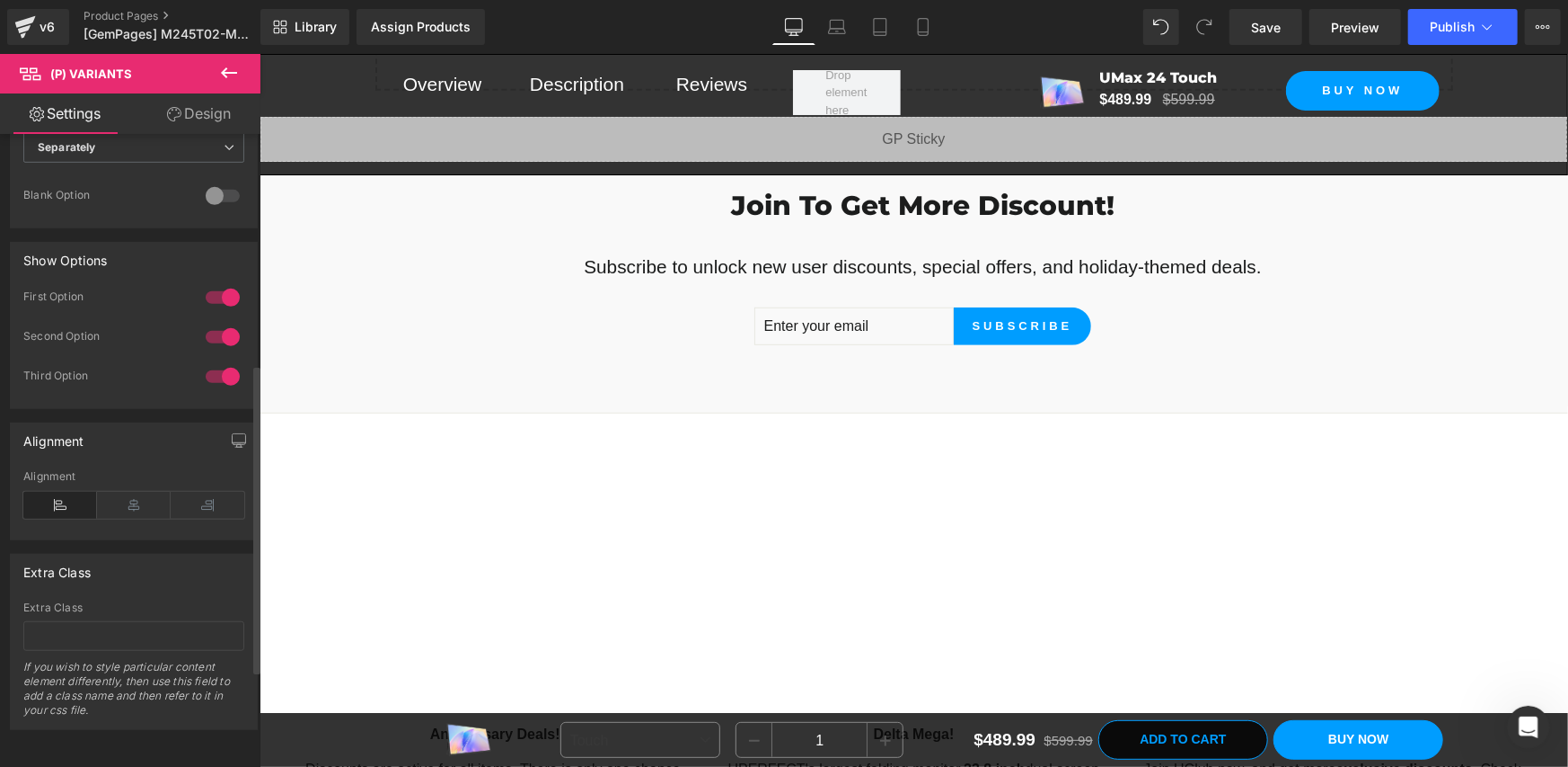
scroll to position [666, 0]
click at [200, 116] on link "Design" at bounding box center [199, 113] width 130 height 41
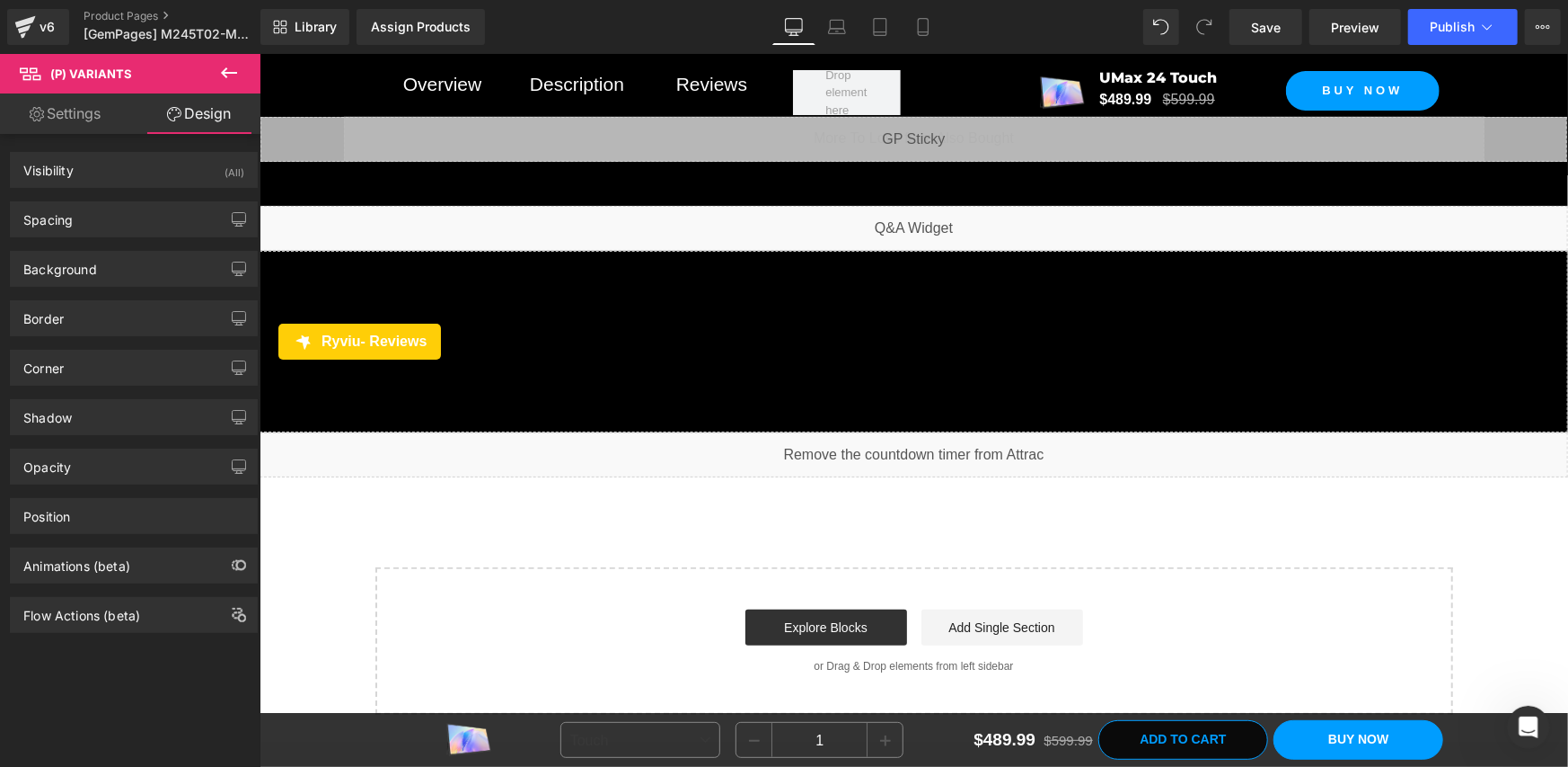
scroll to position [17017, 0]
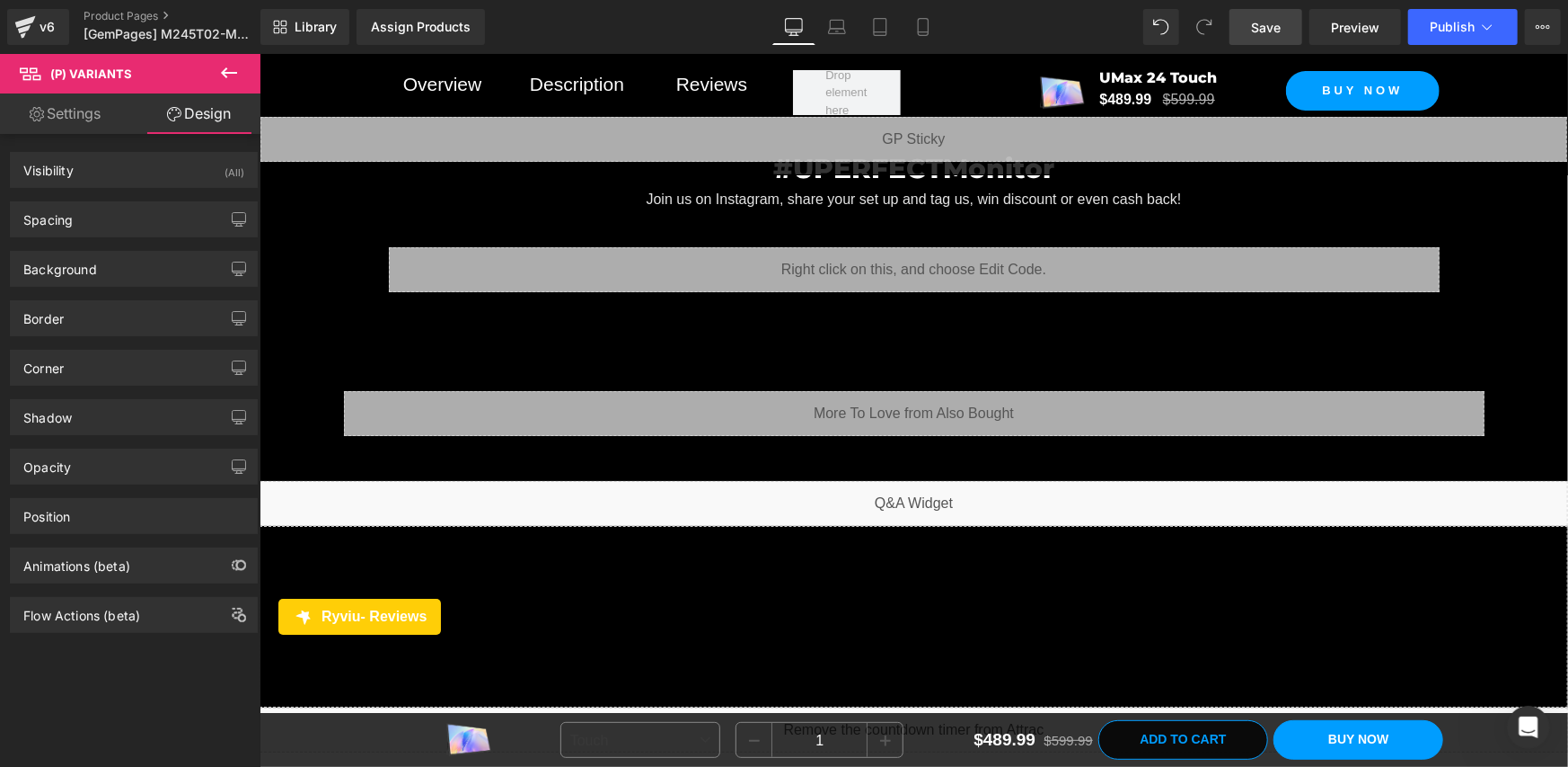
click at [1284, 20] on link "Save" at bounding box center [1266, 27] width 73 height 36
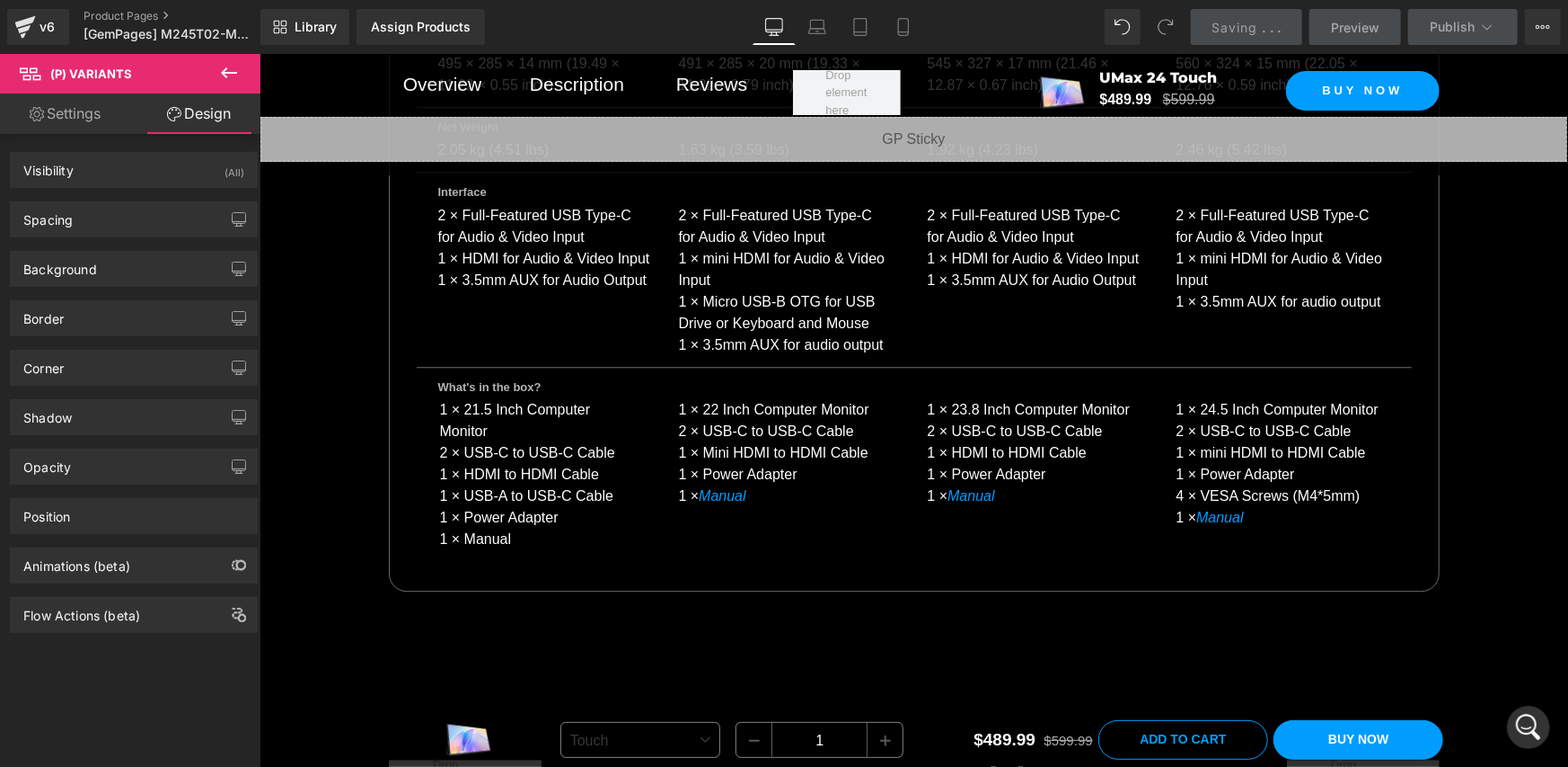
scroll to position [15220, 0]
